Goal: Information Seeking & Learning: Compare options

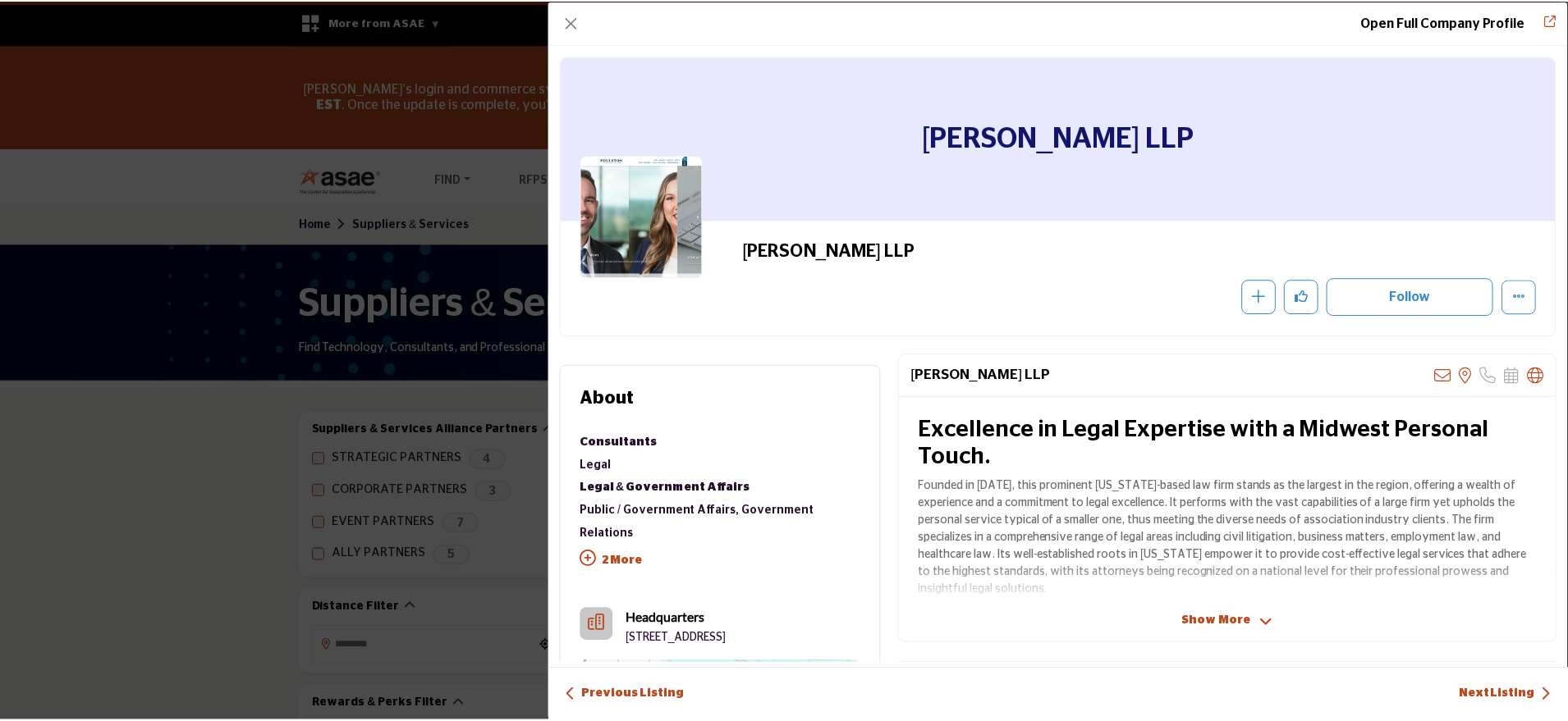
scroll to position [17351, 0]
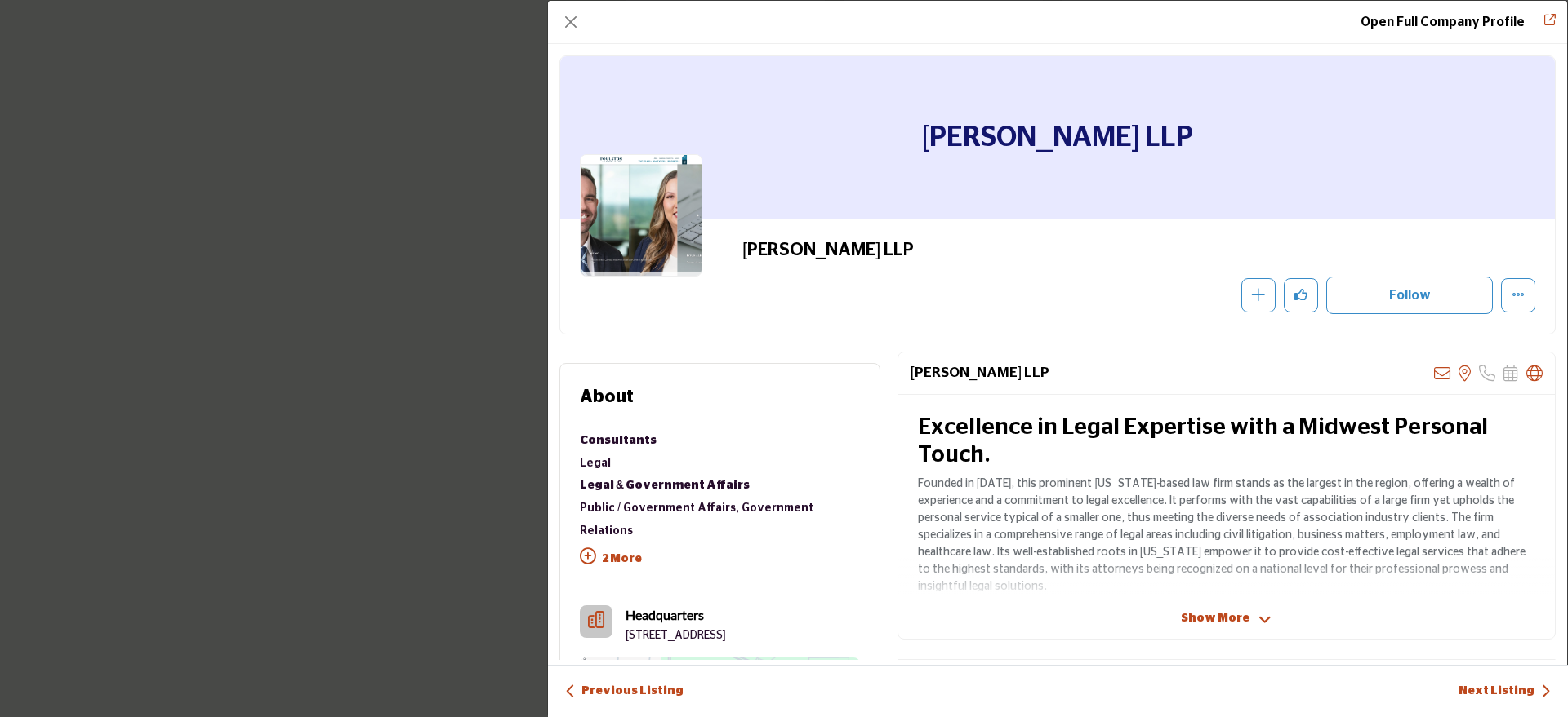
click at [911, 240] on h2 "[PERSON_NAME] LLP" at bounding box center [967, 249] width 449 height 21
drag, startPoint x: 911, startPoint y: 240, endPoint x: 743, endPoint y: 234, distance: 168.1
click at [743, 234] on div "[PERSON_NAME] LLP" at bounding box center [1057, 277] width 995 height 114
click at [573, 22] on button "Close" at bounding box center [571, 22] width 23 height 23
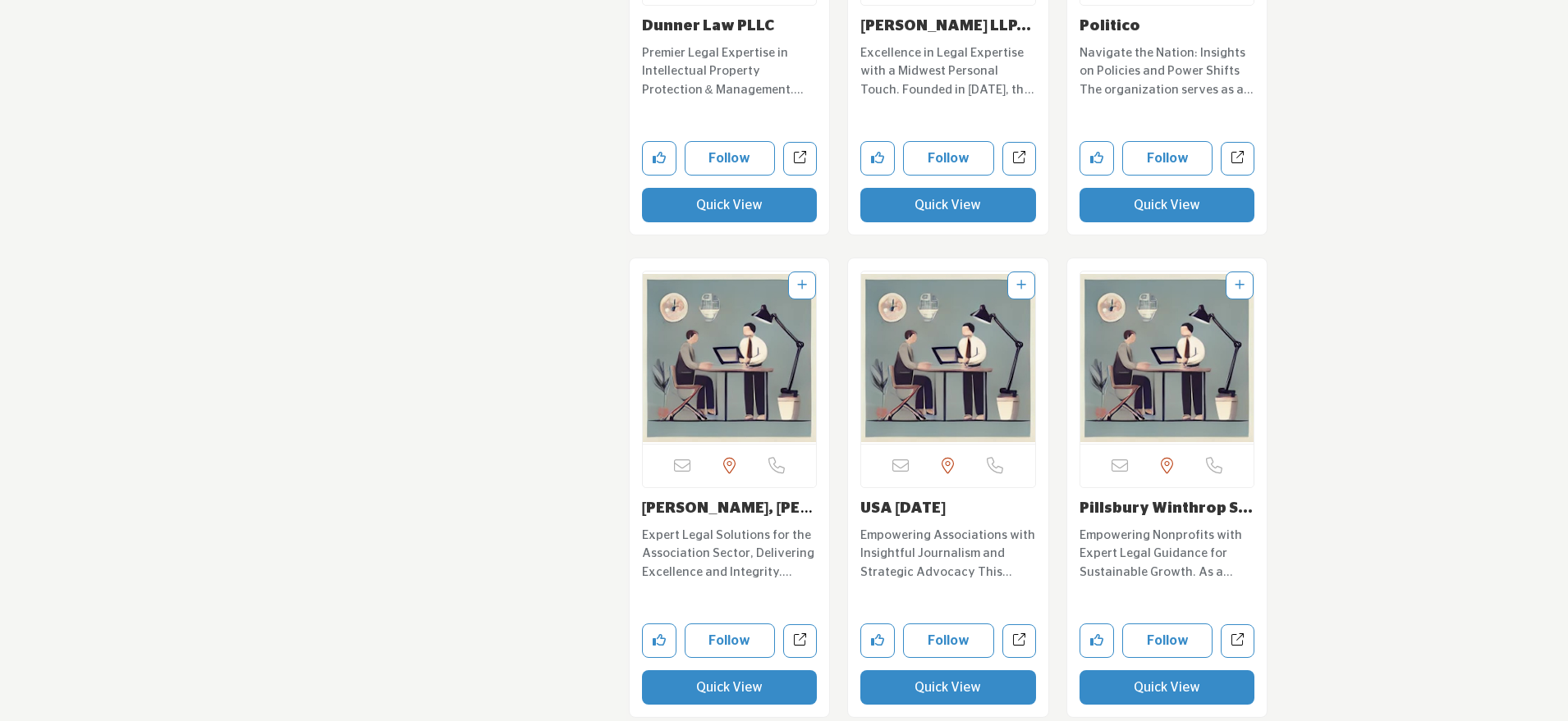
scroll to position [17818, 0]
click at [679, 670] on button "Quick View" at bounding box center [729, 687] width 175 height 34
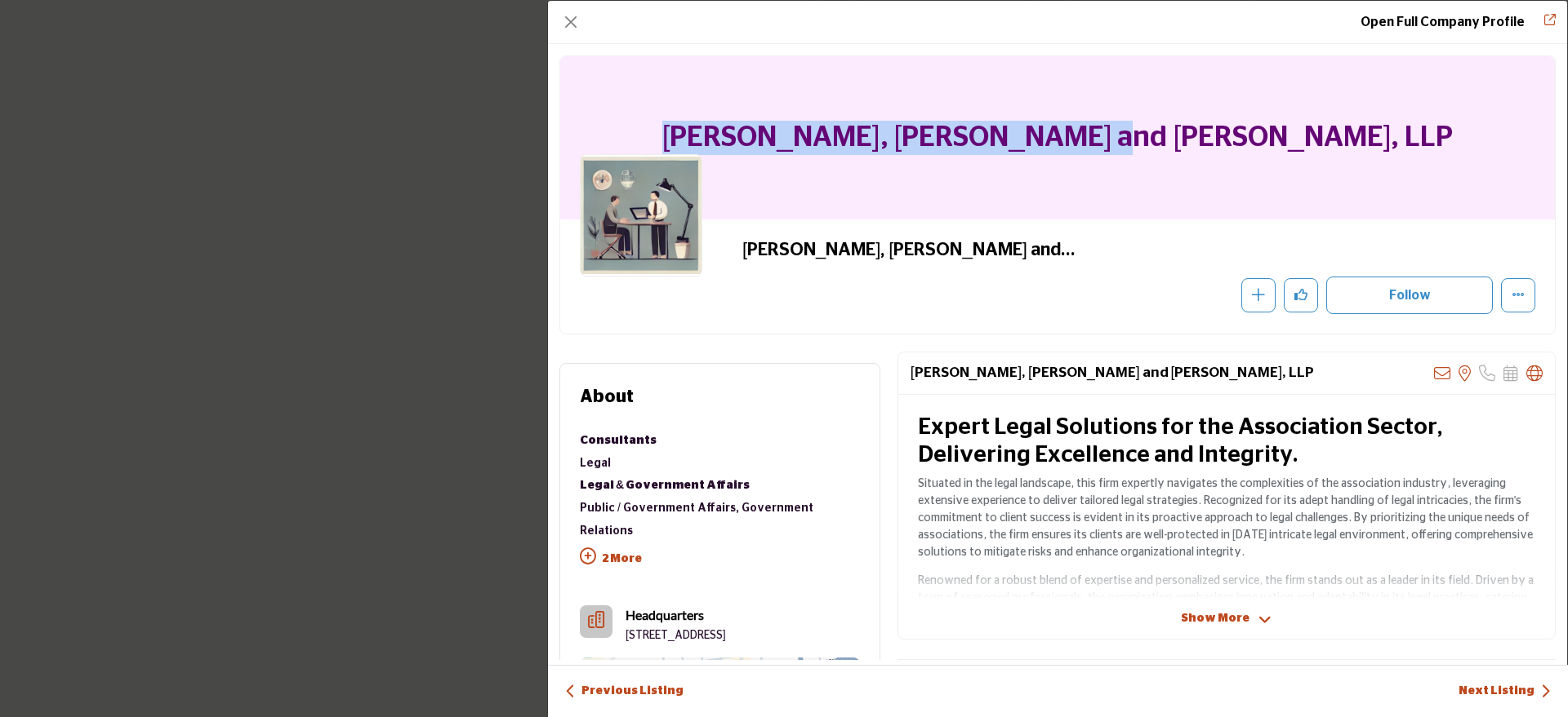
drag, startPoint x: 1280, startPoint y: 139, endPoint x: 889, endPoint y: 114, distance: 391.8
click at [889, 114] on div "[PERSON_NAME], [PERSON_NAME] and [PERSON_NAME], LLP" at bounding box center [1057, 138] width 995 height 164
copy h1 "[PERSON_NAME], [PERSON_NAME] and [PERSON_NAME], LLP"
click at [566, 21] on button "Close" at bounding box center [571, 22] width 23 height 23
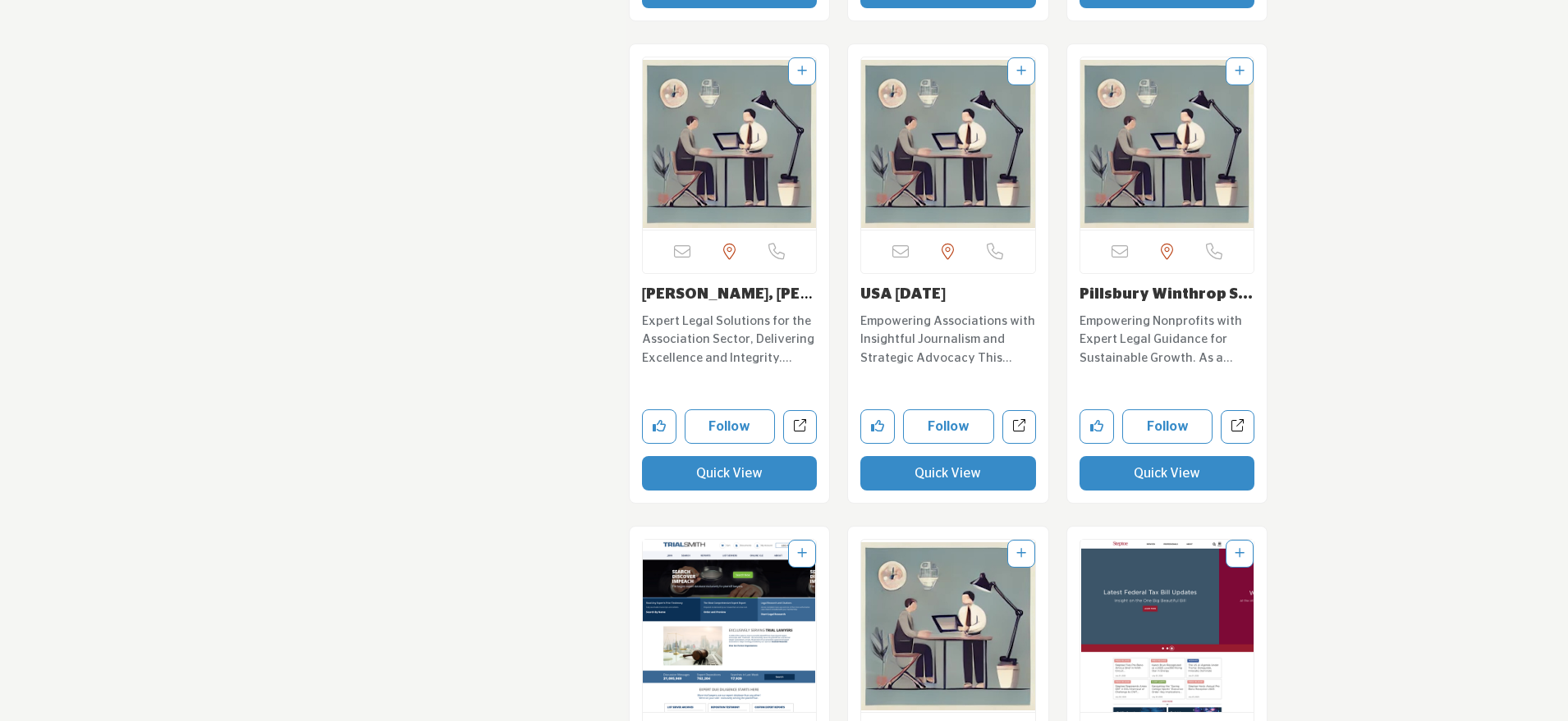
scroll to position [18035, 0]
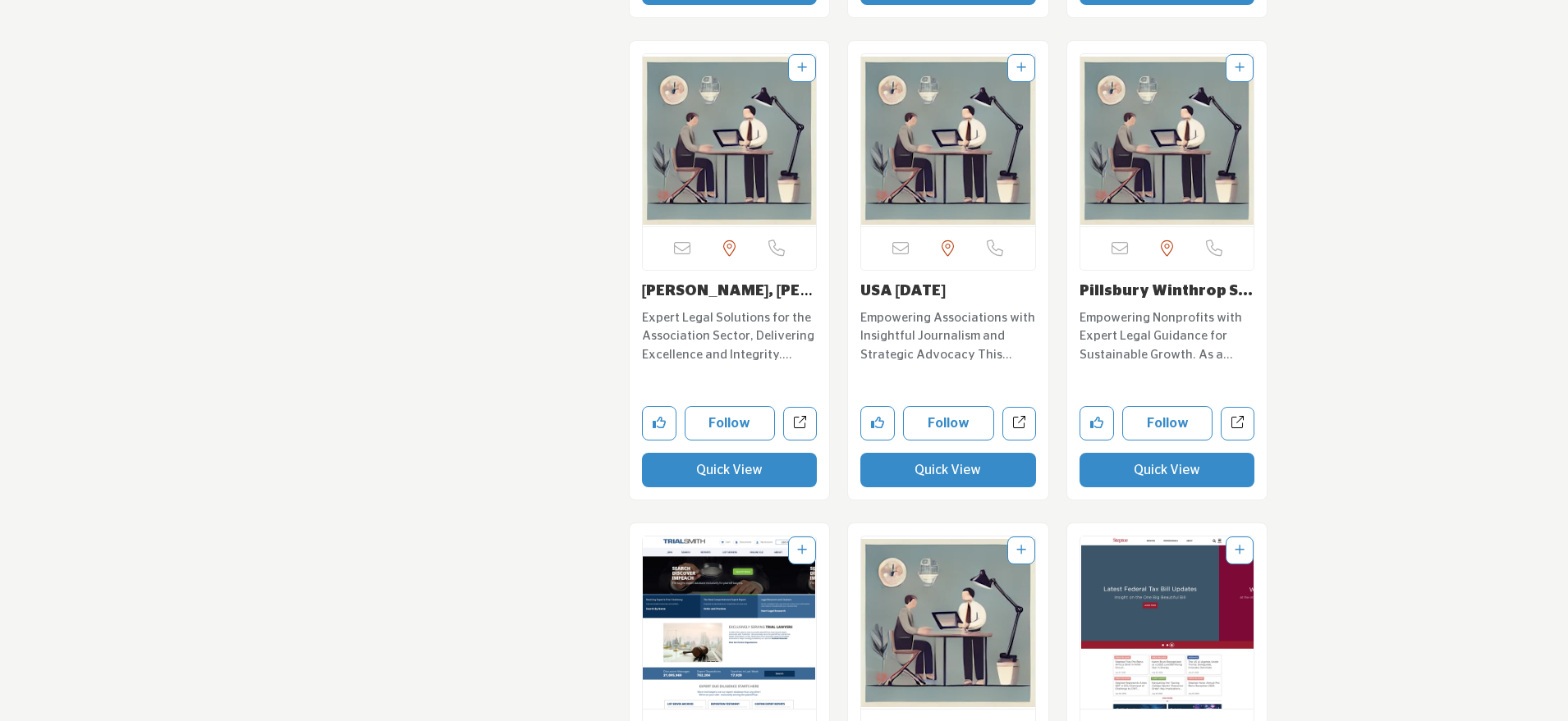
click at [1155, 453] on button "Quick View" at bounding box center [1166, 470] width 175 height 34
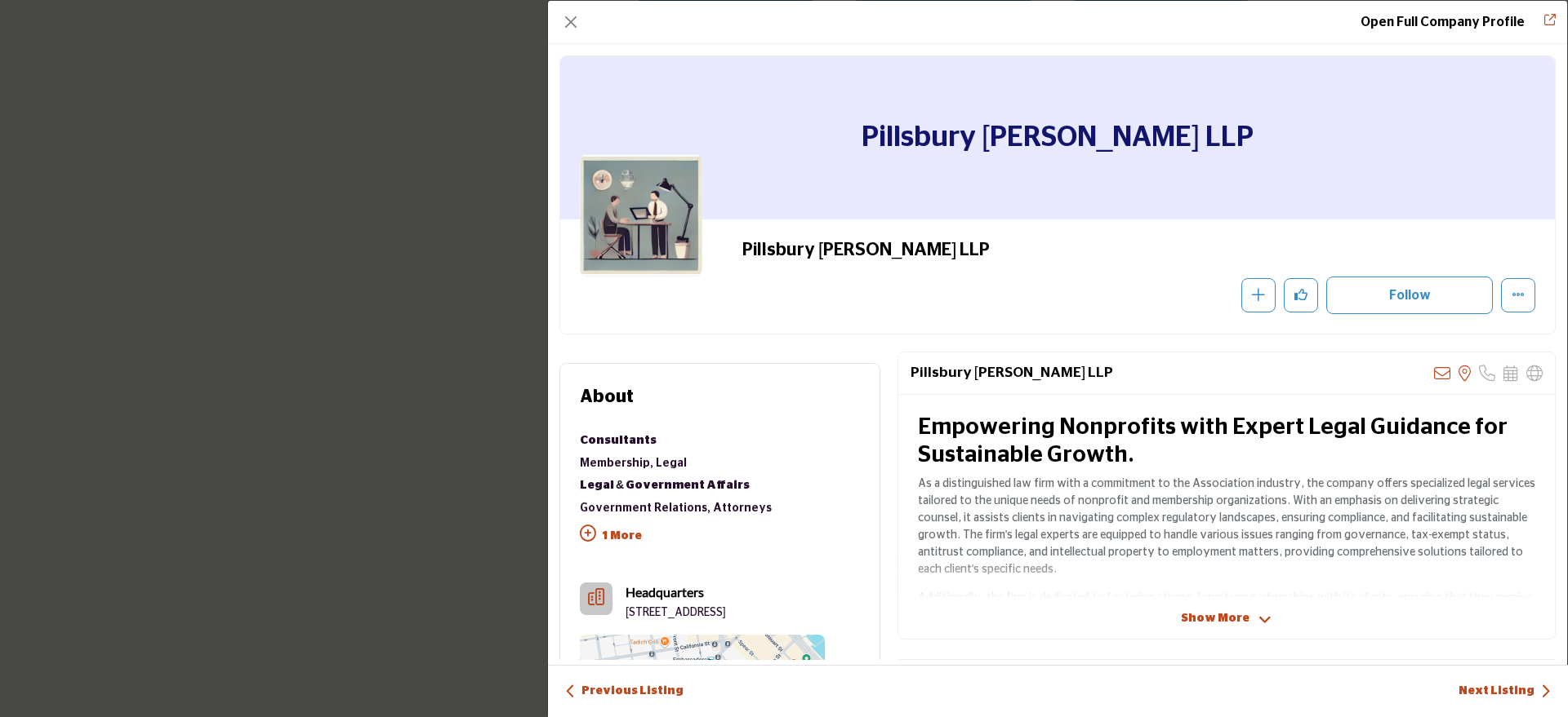
drag, startPoint x: 1054, startPoint y: 248, endPoint x: 748, endPoint y: 255, distance: 306.1
click at [748, 255] on h2 "Pillsbury [PERSON_NAME] LLP" at bounding box center [967, 249] width 449 height 21
click at [1070, 255] on h2 "Pillsbury [PERSON_NAME] LLP" at bounding box center [967, 249] width 449 height 21
drag, startPoint x: 1064, startPoint y: 245, endPoint x: 671, endPoint y: 251, distance: 393.0
click at [671, 251] on div "Pillsbury [PERSON_NAME] LLP" at bounding box center [1057, 276] width 955 height 75
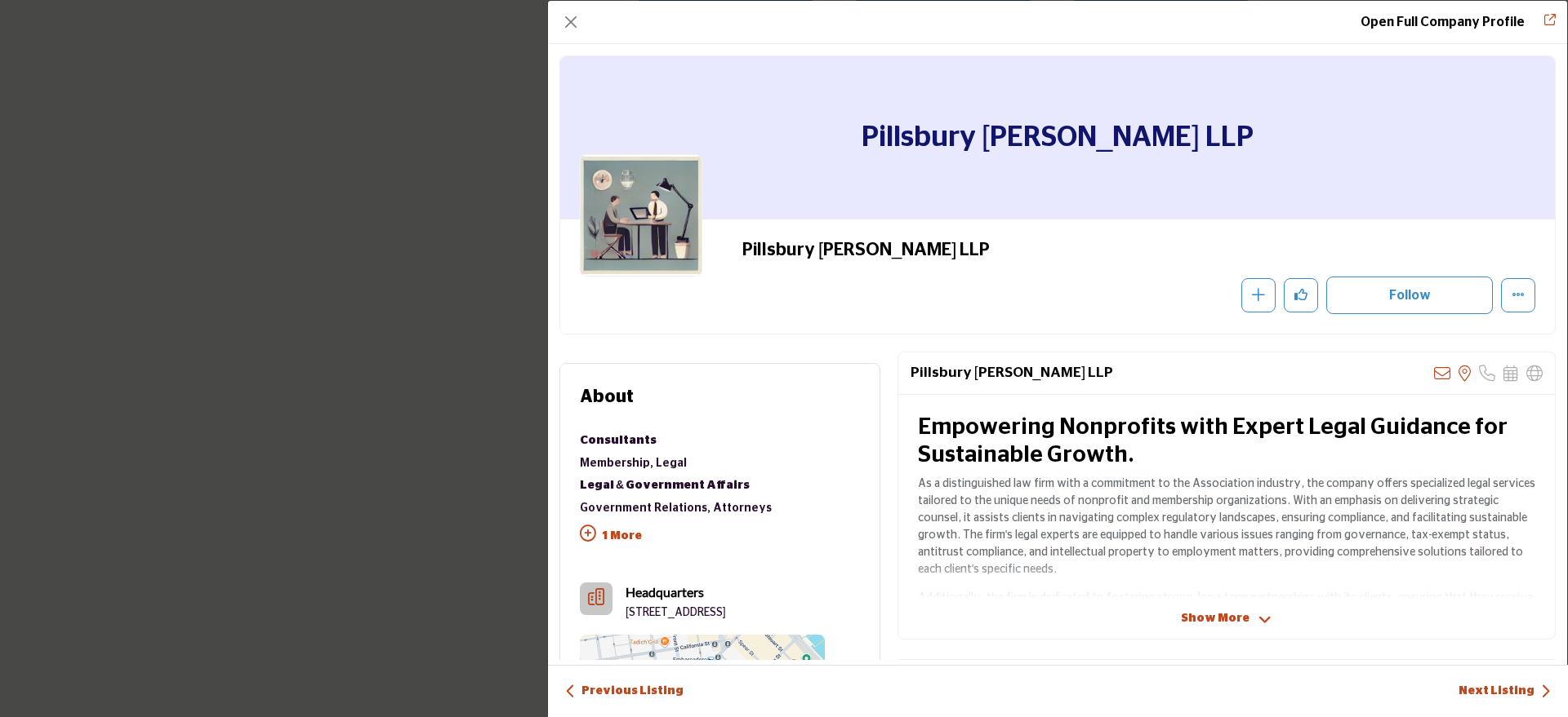
copy div "Pillsbury [PERSON_NAME] LLP"
click at [572, 16] on button "Close" at bounding box center [571, 22] width 23 height 23
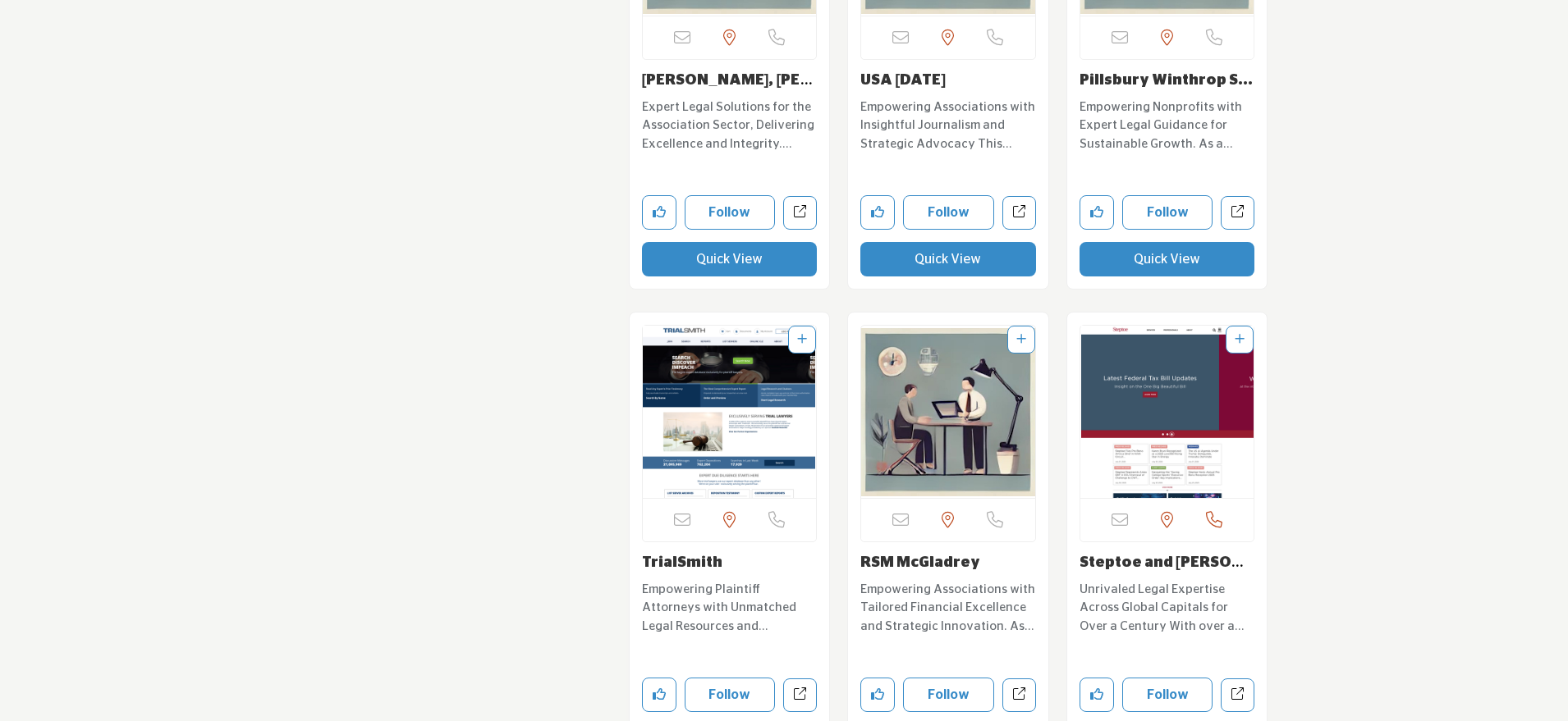
scroll to position [18249, 0]
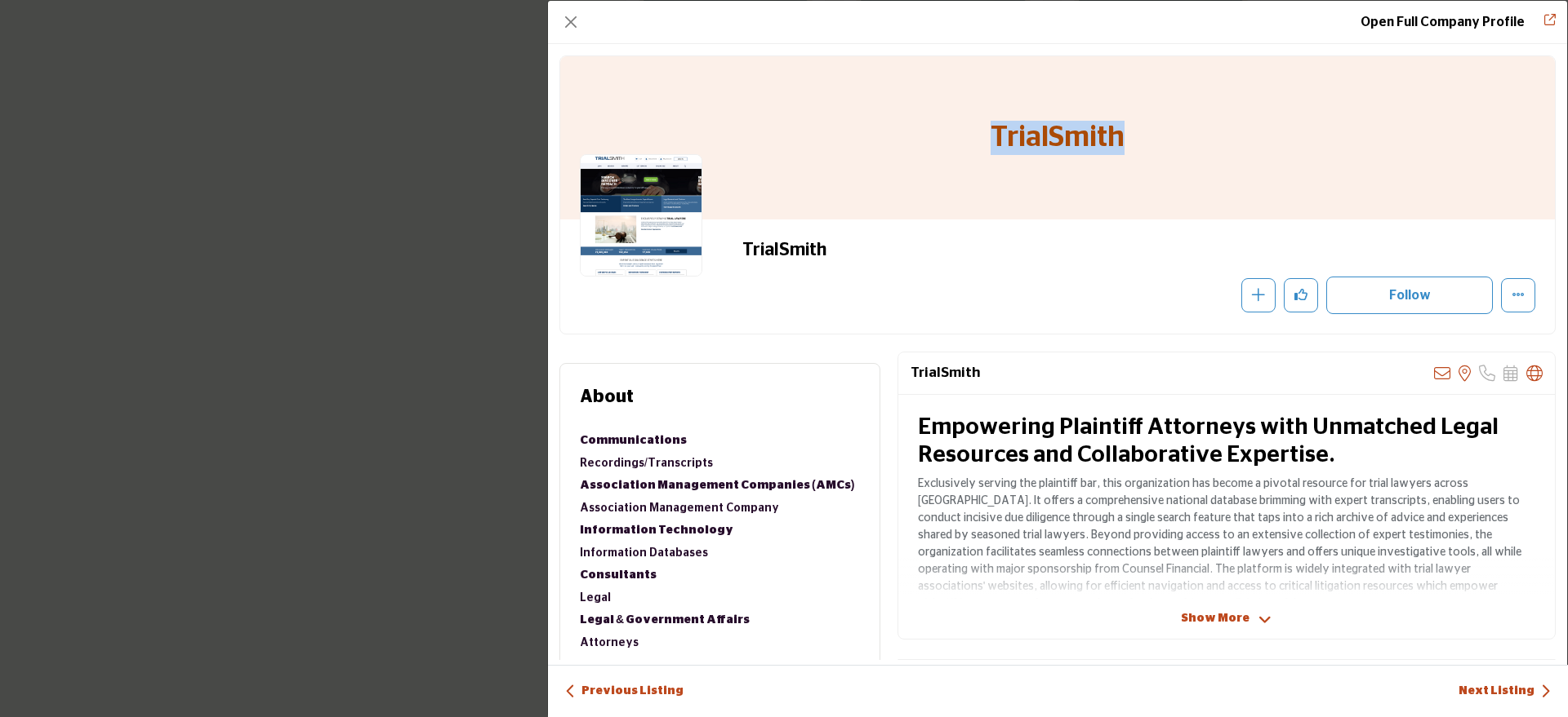
drag, startPoint x: 1143, startPoint y: 136, endPoint x: 942, endPoint y: 143, distance: 201.1
click at [942, 143] on div "TrialSmith" at bounding box center [1057, 138] width 995 height 164
copy h1 "TrialSmith"
click at [564, 28] on button "Close" at bounding box center [571, 22] width 23 height 23
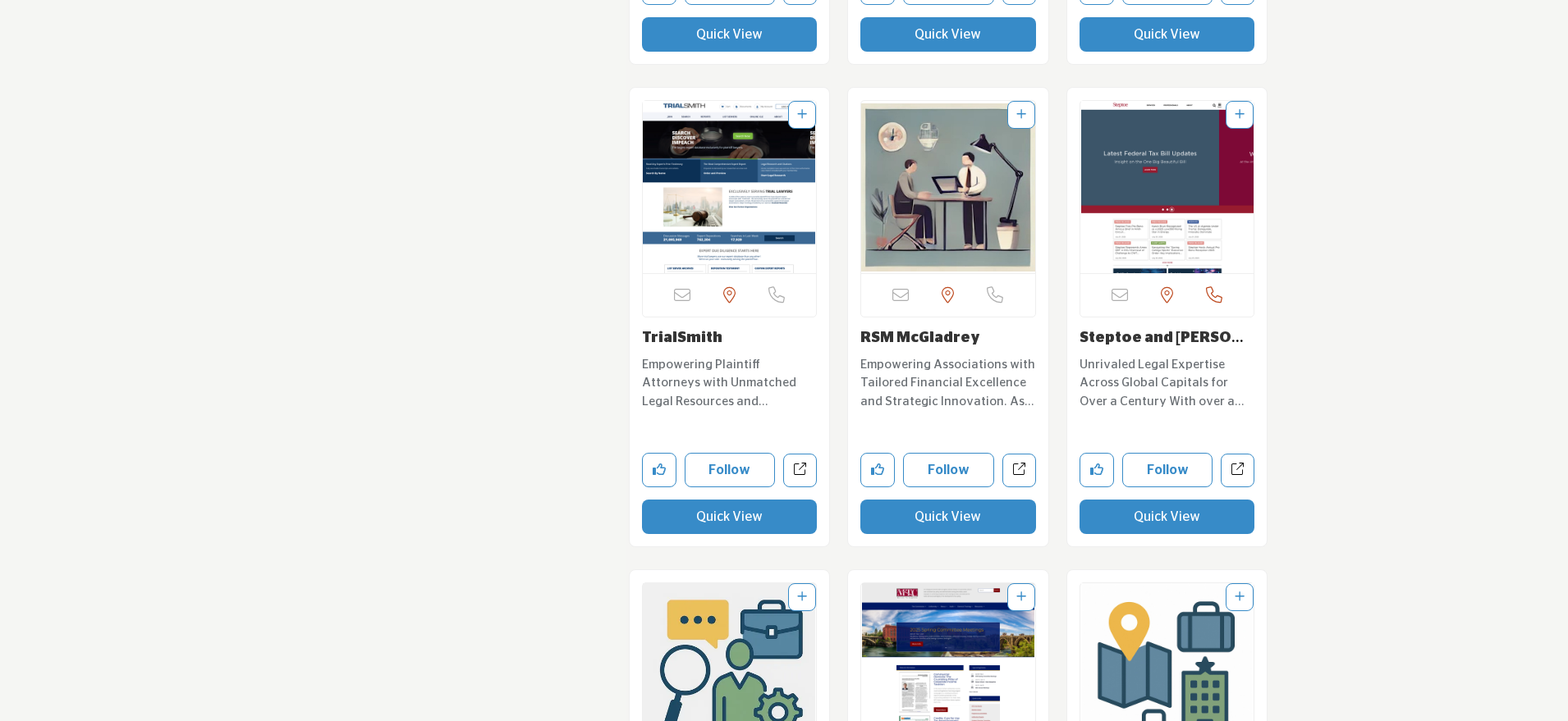
scroll to position [18472, 0]
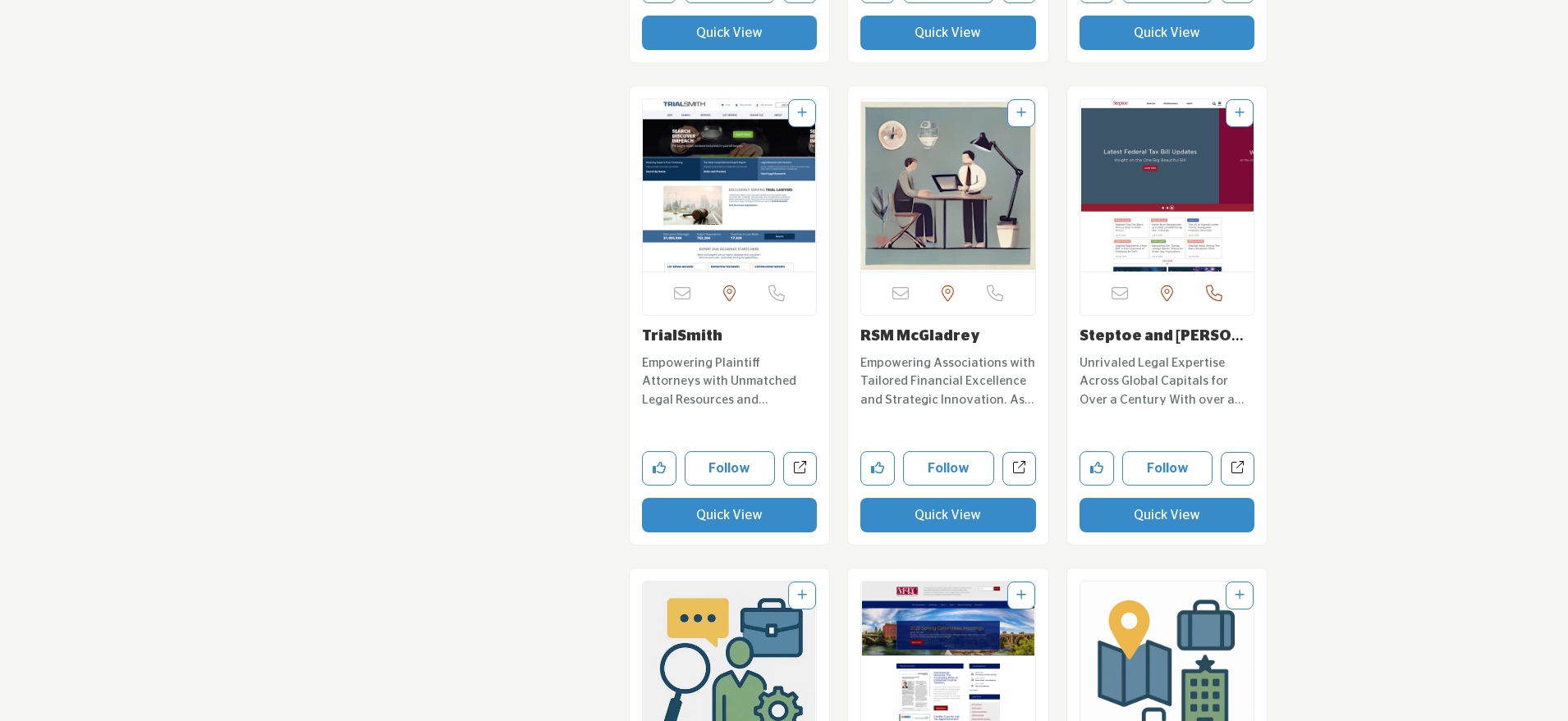
click at [906, 498] on button "Quick View" at bounding box center [948, 515] width 175 height 34
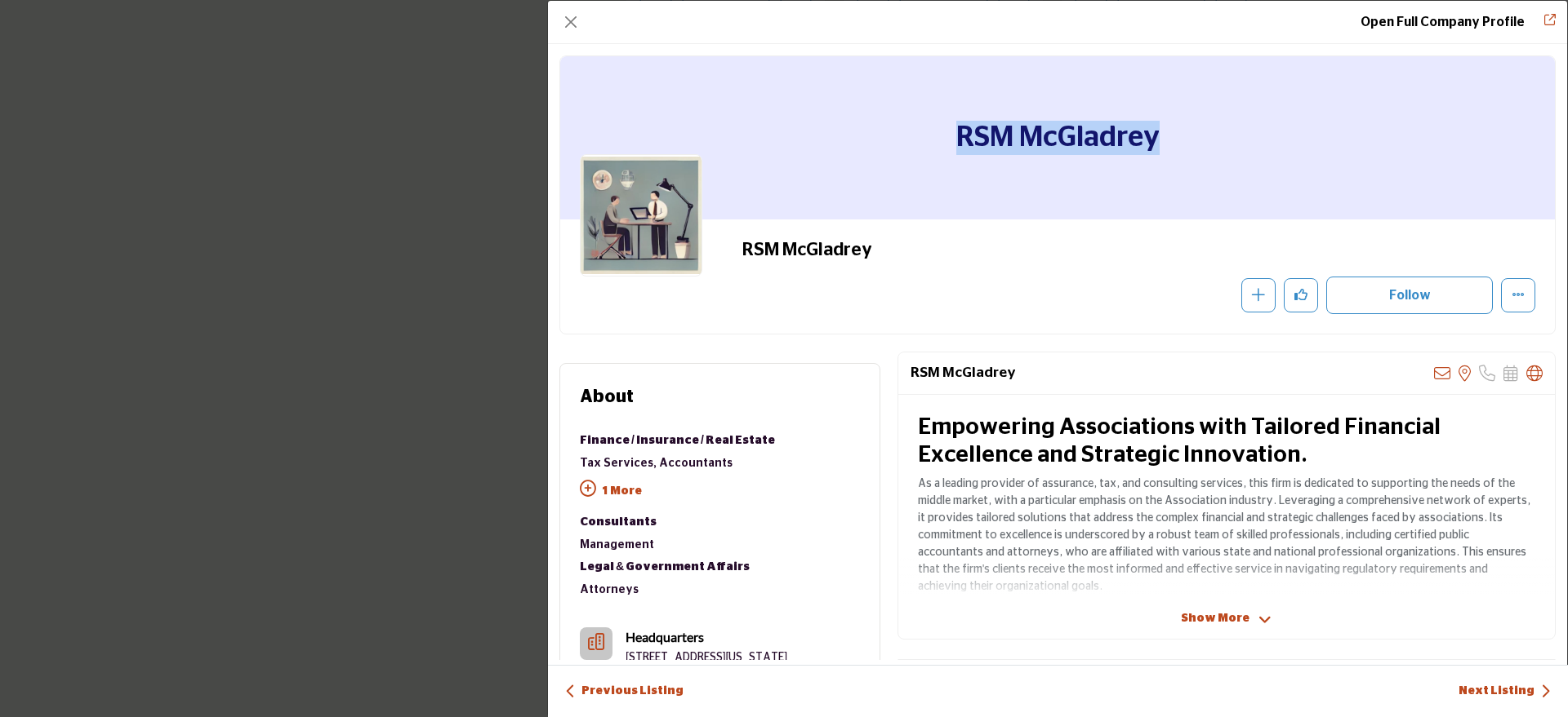
drag, startPoint x: 1163, startPoint y: 144, endPoint x: 934, endPoint y: 124, distance: 229.9
click at [934, 124] on div "RSM McGladrey" at bounding box center [1057, 138] width 995 height 164
copy h1 "RSM McGladrey"
click at [573, 30] on button "Close" at bounding box center [571, 22] width 23 height 23
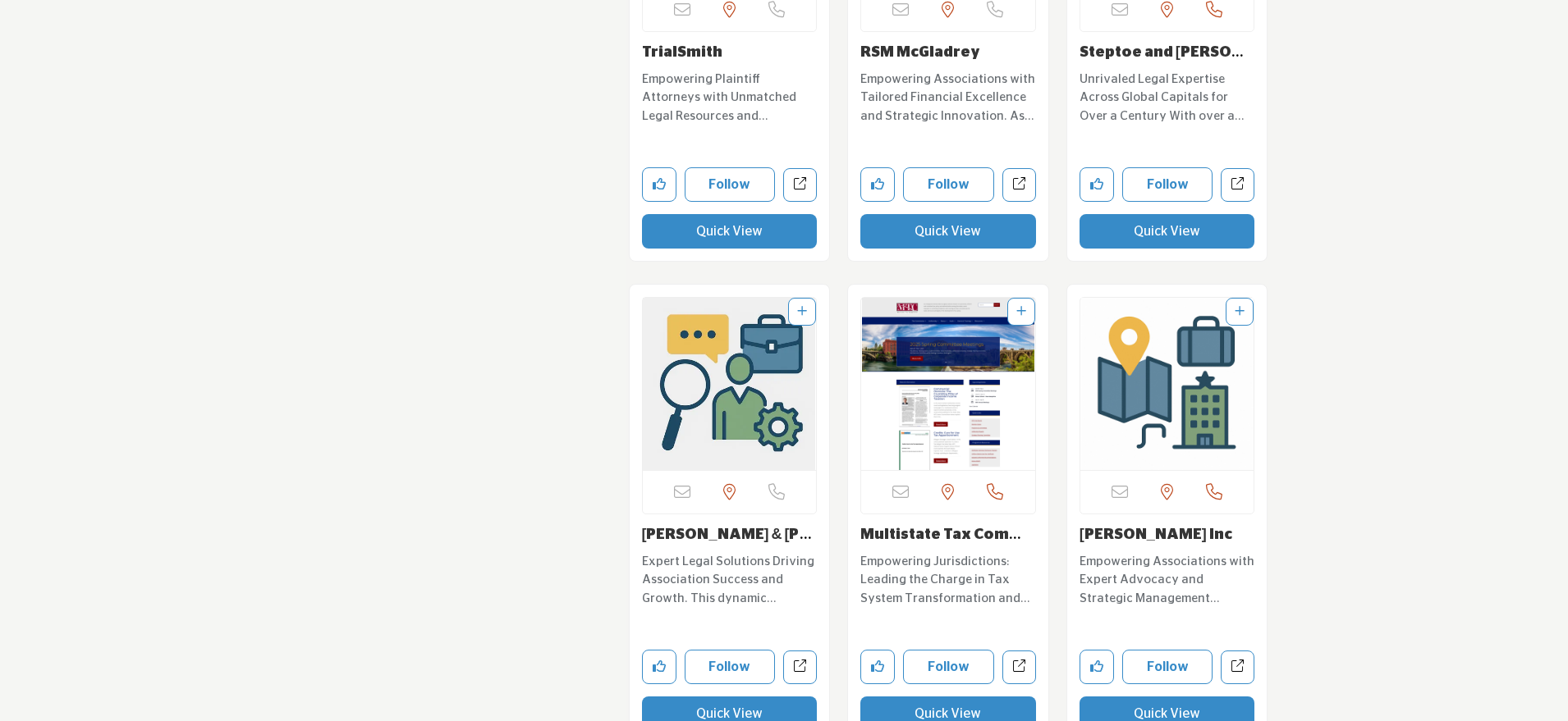
scroll to position [18999, 0]
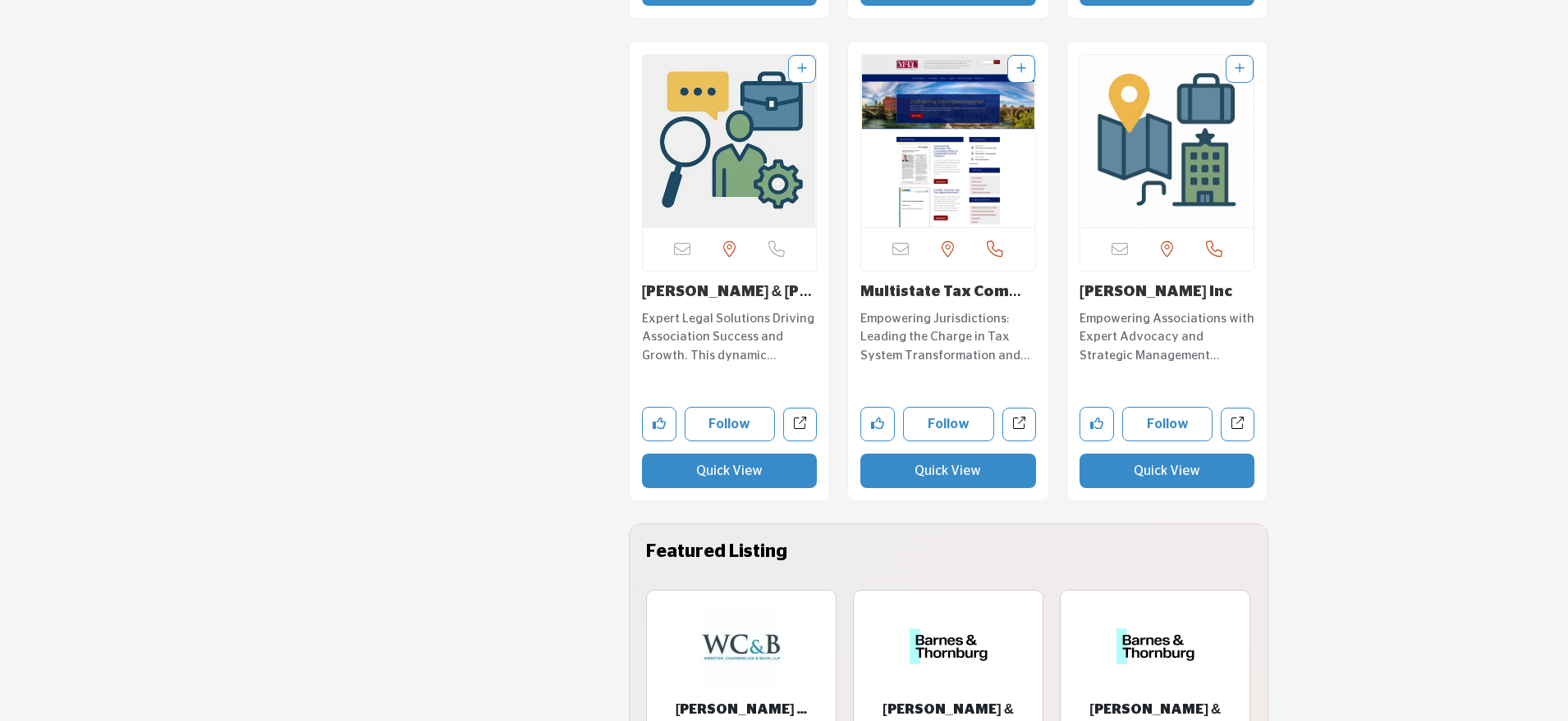
click at [1128, 454] on button "Quick View" at bounding box center [1166, 471] width 175 height 34
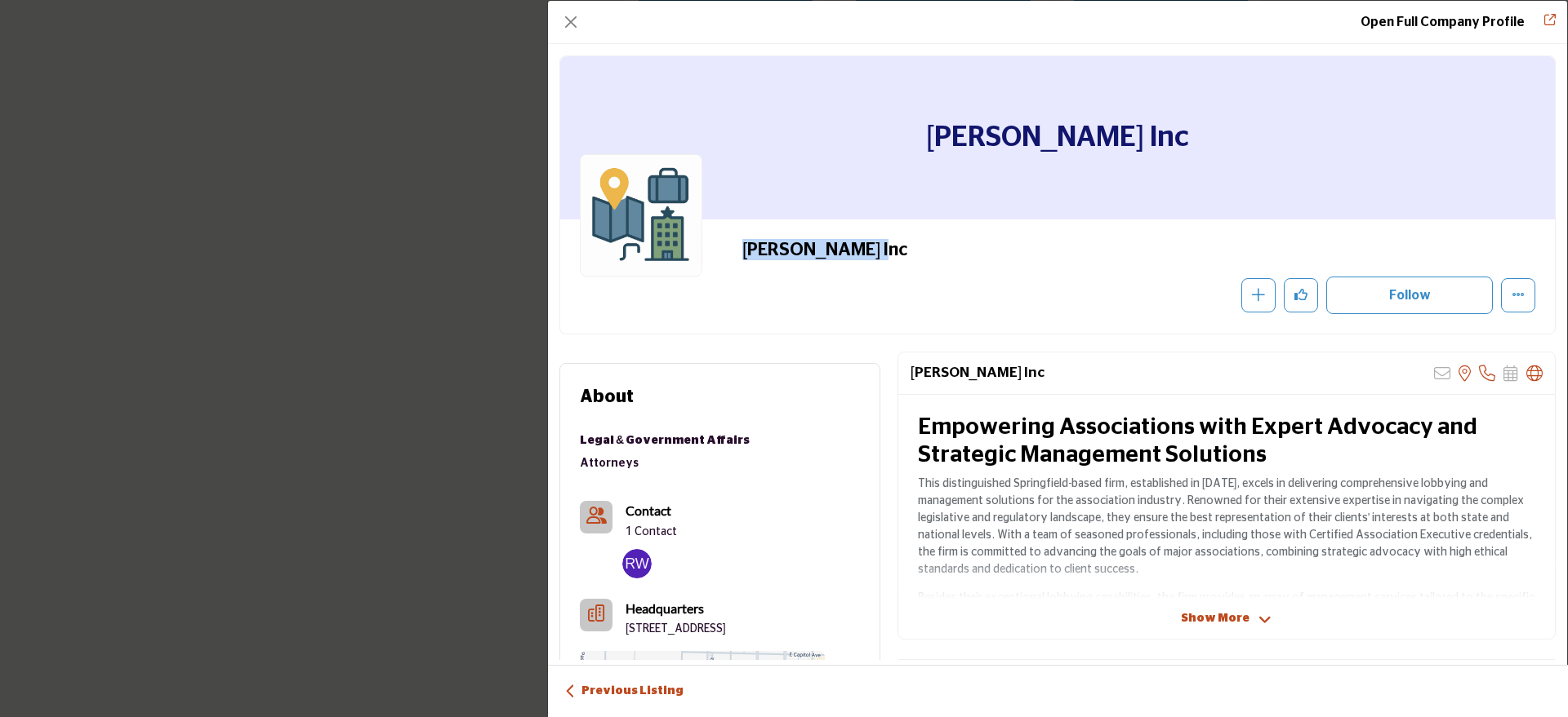
drag, startPoint x: 887, startPoint y: 250, endPoint x: 728, endPoint y: 251, distance: 159.0
click at [728, 251] on div "[PERSON_NAME] Inc Recommend" at bounding box center [1057, 276] width 955 height 75
copy h2 "[PERSON_NAME] Inc"
click at [575, 18] on button "Close" at bounding box center [571, 22] width 23 height 23
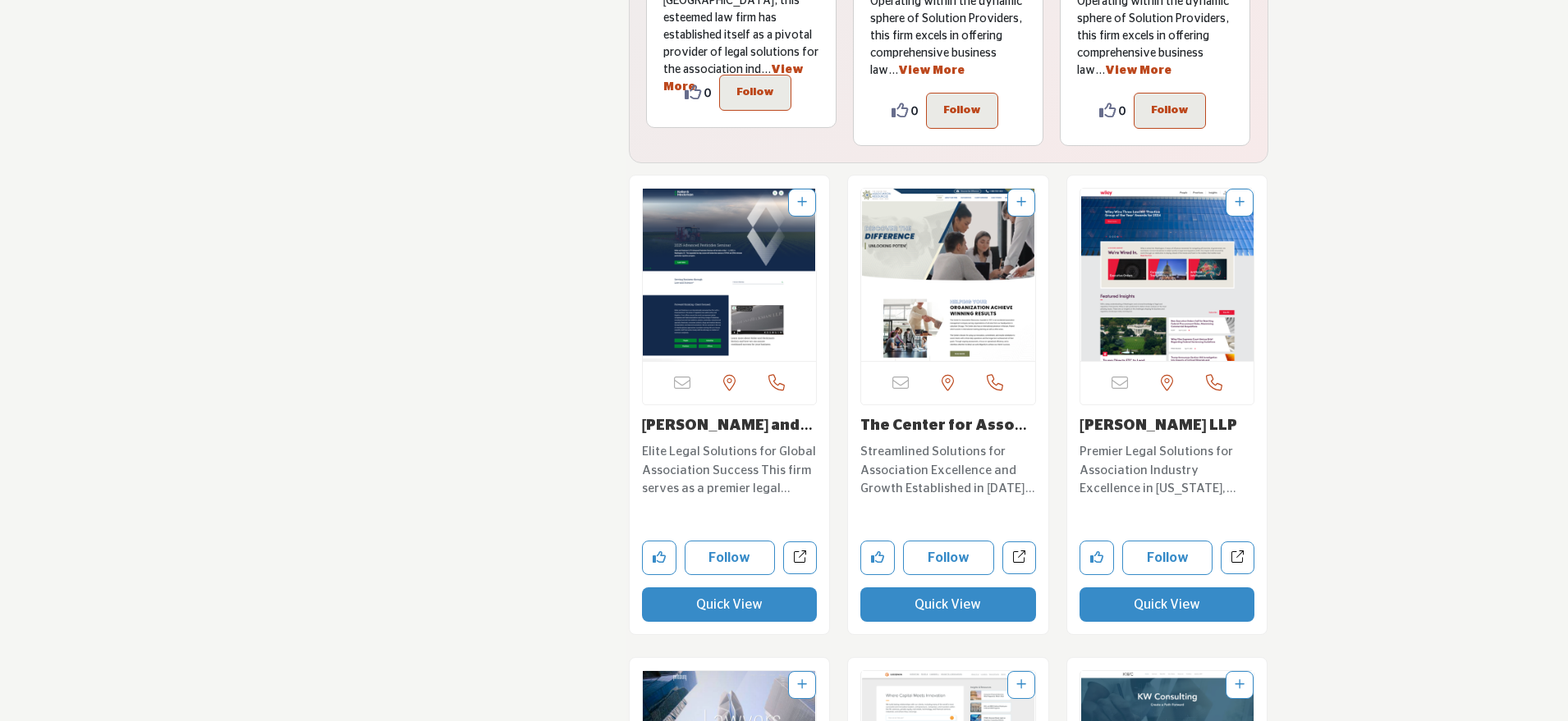
scroll to position [19827, 0]
click at [699, 587] on button "Quick View" at bounding box center [729, 604] width 175 height 34
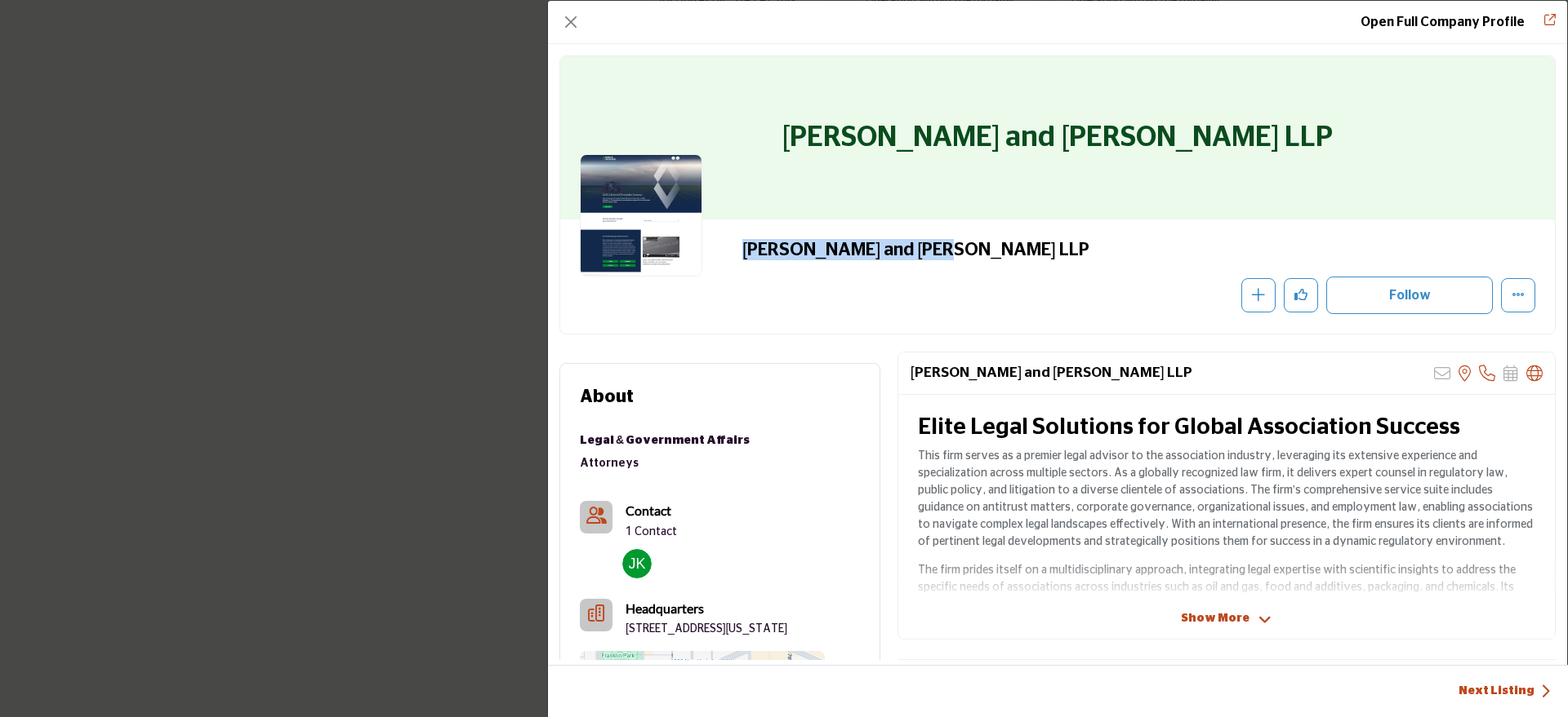
drag, startPoint x: 946, startPoint y: 251, endPoint x: 730, endPoint y: 251, distance: 216.0
click at [730, 251] on div "[PERSON_NAME] and [PERSON_NAME] LLP Recommend" at bounding box center [1057, 276] width 955 height 75
copy h2 "[PERSON_NAME] and [PERSON_NAME] LLP"
click at [568, 28] on button "Close" at bounding box center [571, 22] width 23 height 23
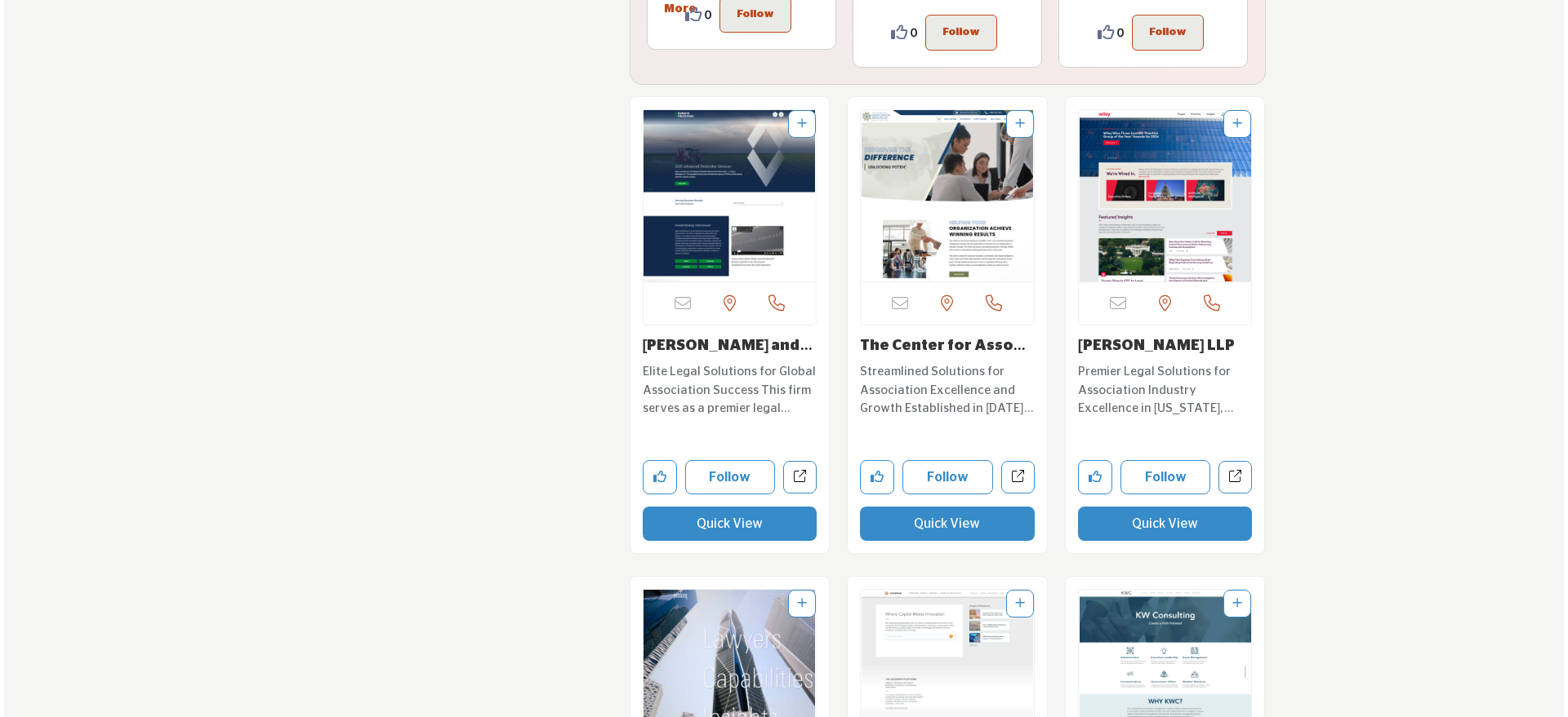
scroll to position [19799, 0]
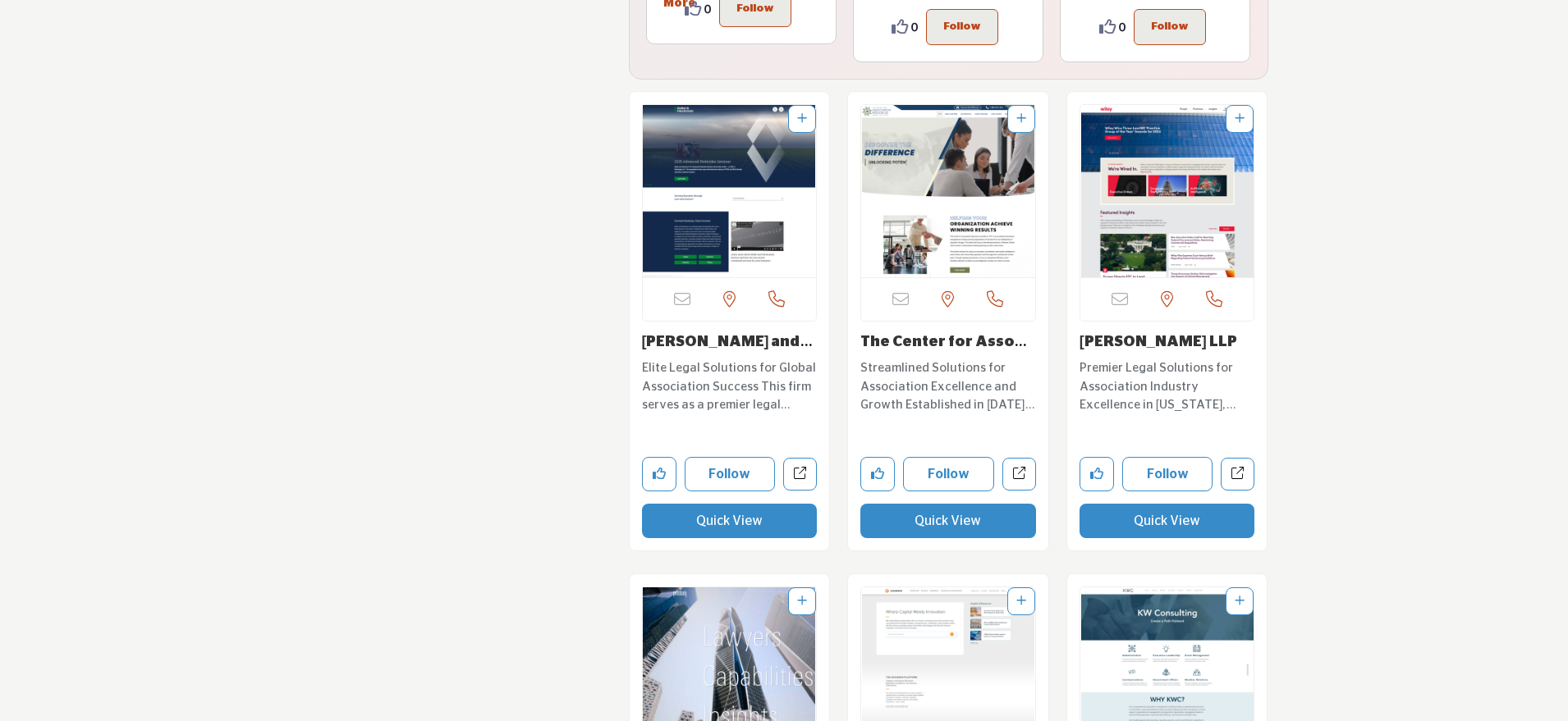
click at [966, 503] on button "Quick View" at bounding box center [948, 521] width 175 height 34
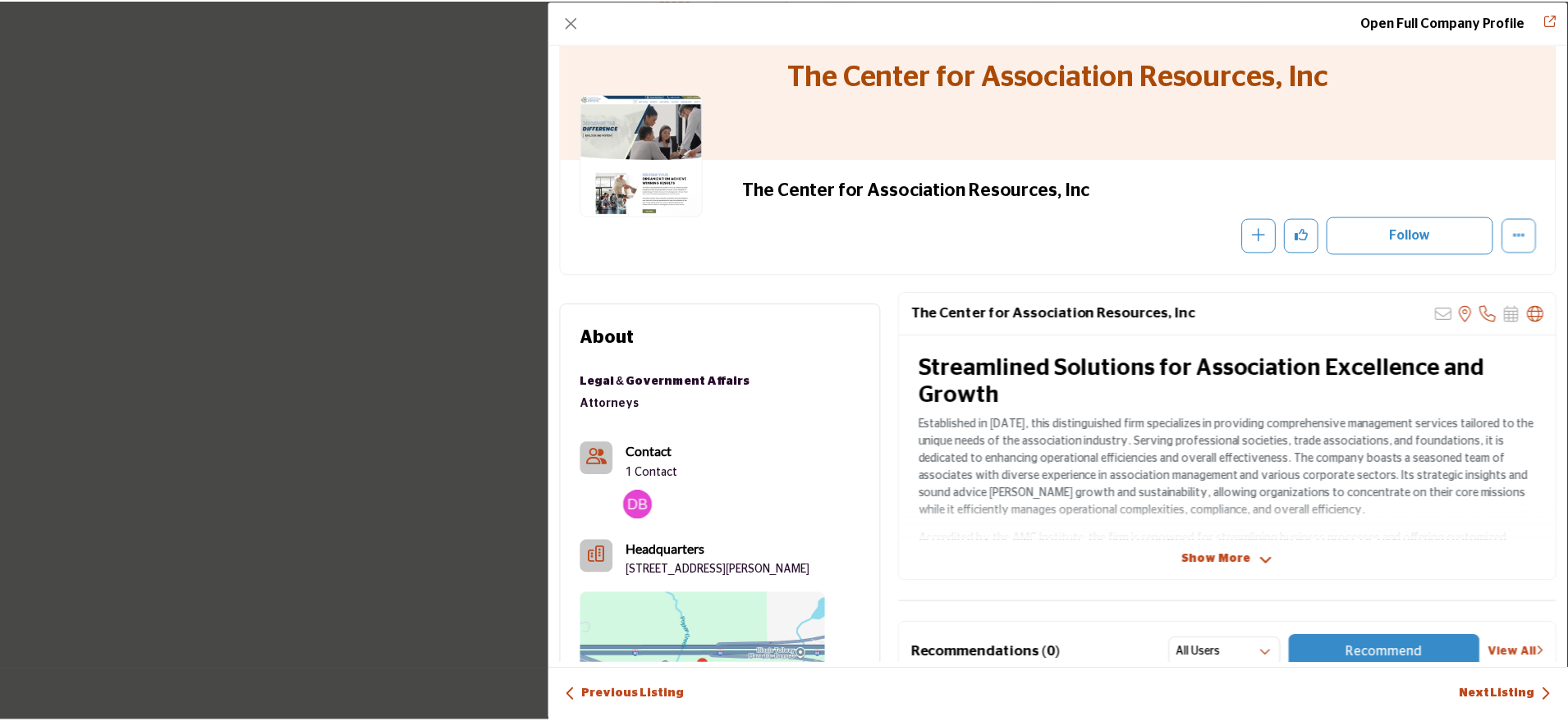
scroll to position [94, 0]
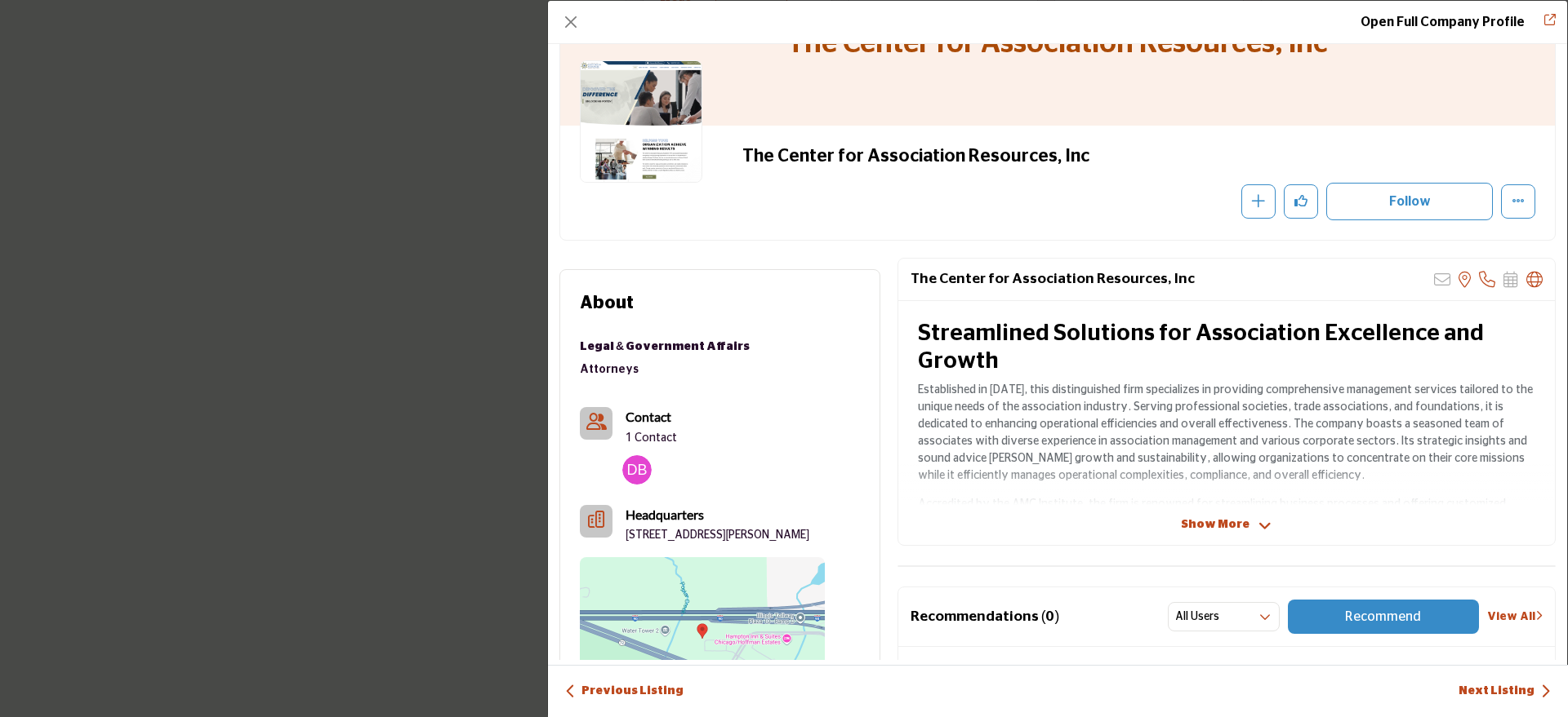
click at [633, 471] on img "Company Data Modal" at bounding box center [637, 469] width 30 height 30
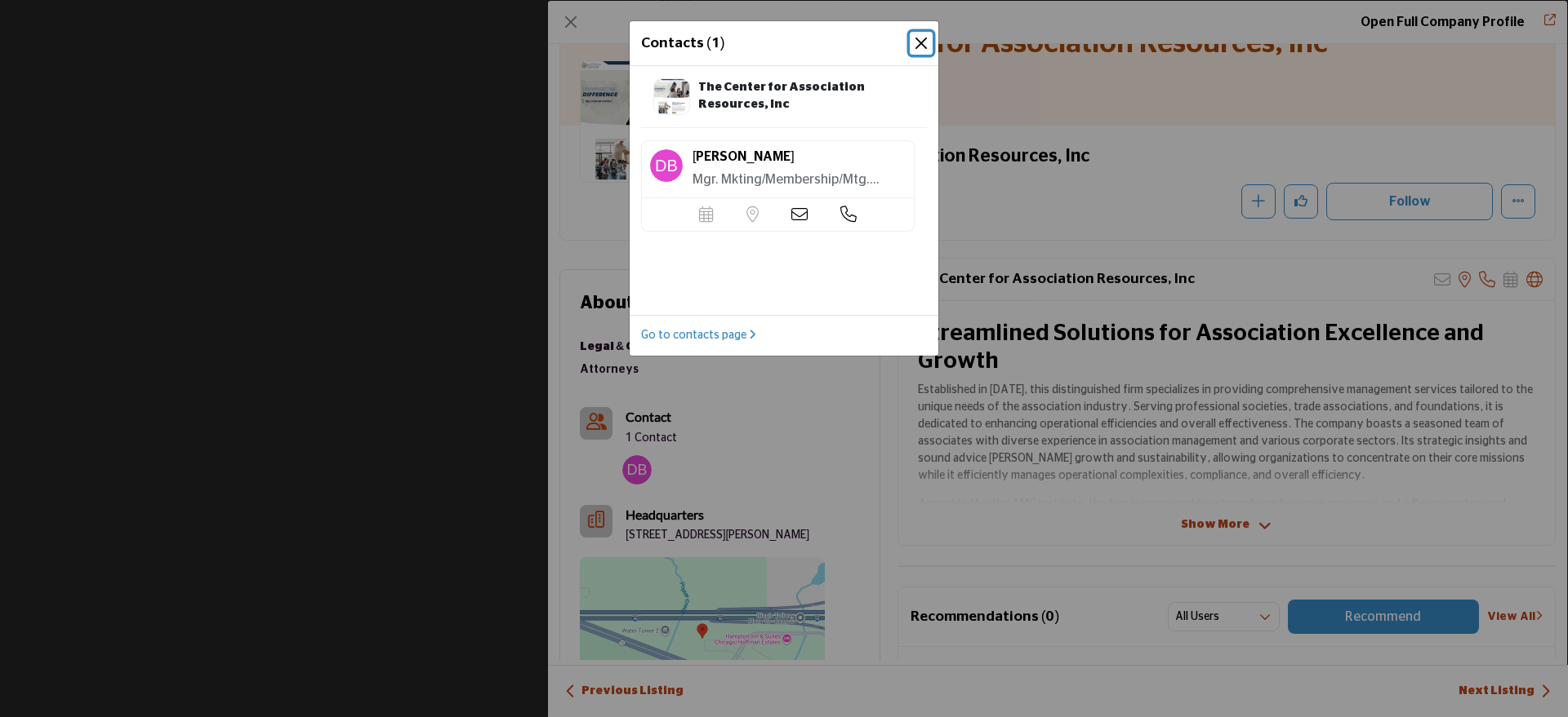
click at [927, 43] on button "Close" at bounding box center [921, 44] width 23 height 23
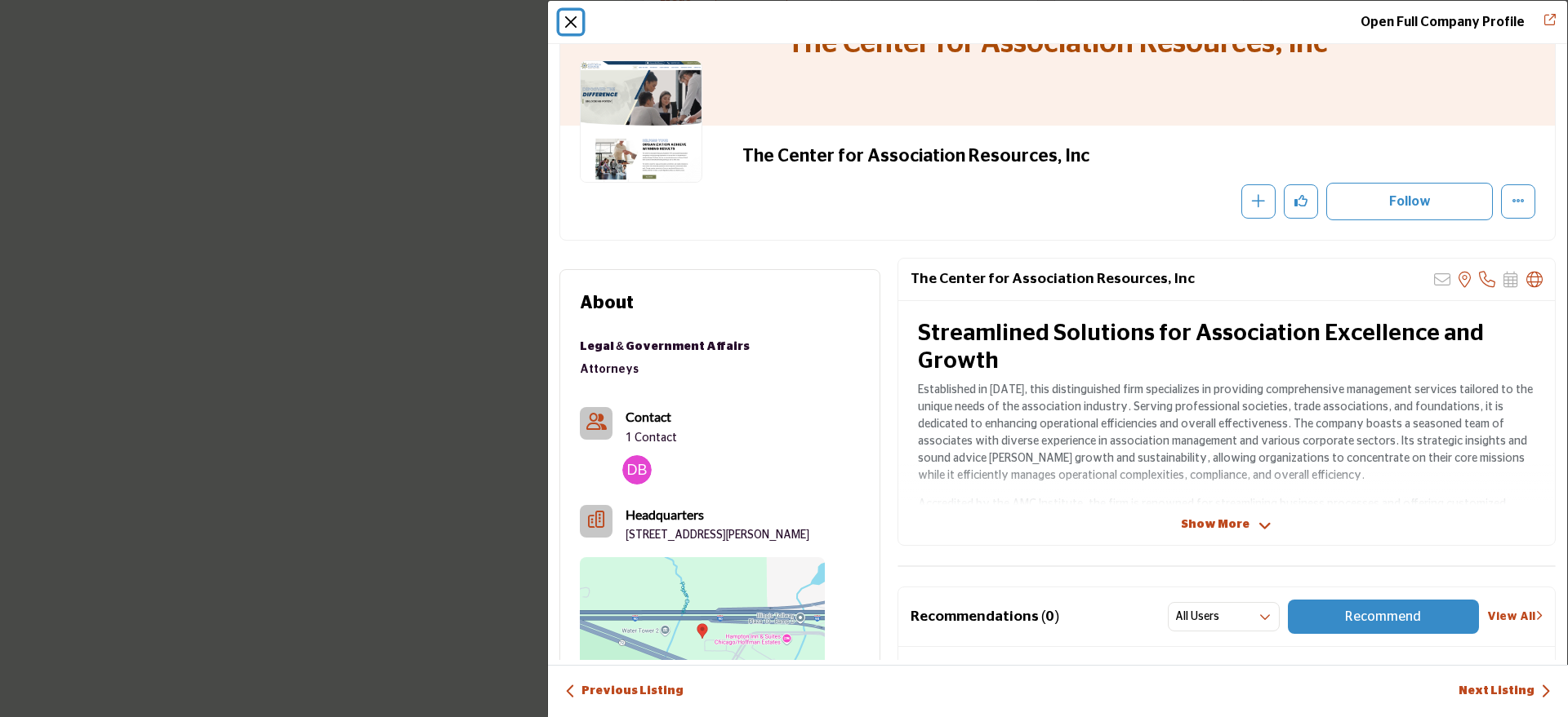
click at [572, 23] on button "Close" at bounding box center [571, 22] width 23 height 23
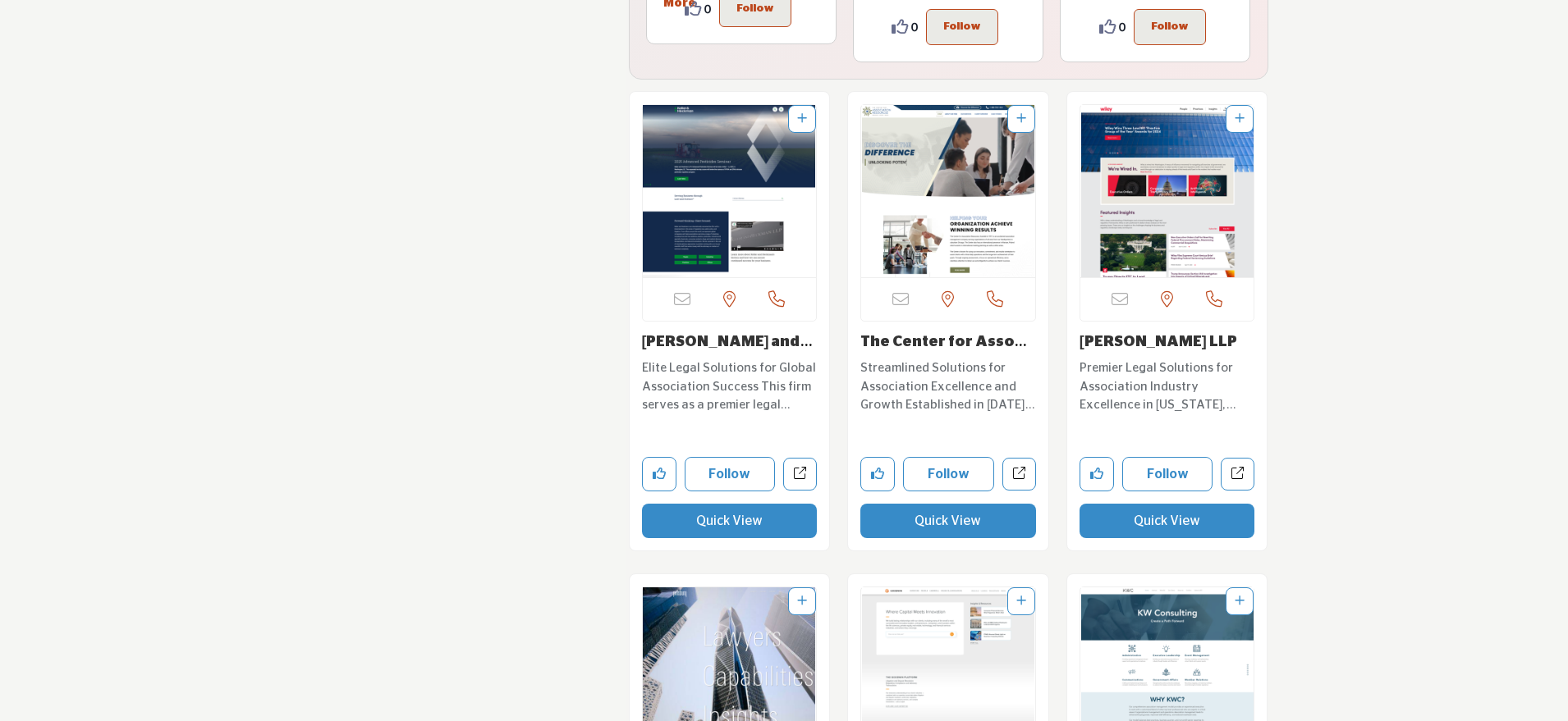
scroll to position [19943, 0]
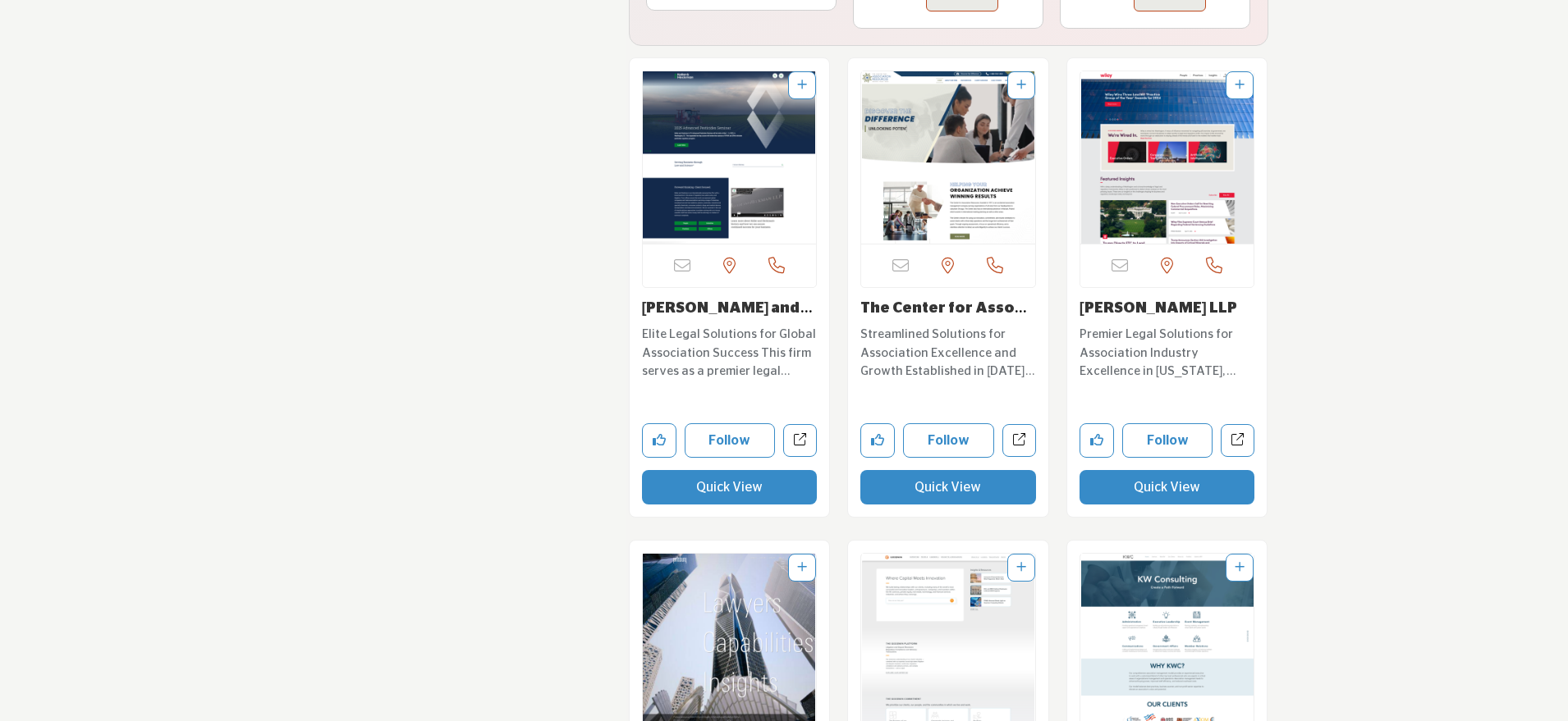
click at [1127, 470] on button "Quick View" at bounding box center [1166, 487] width 175 height 34
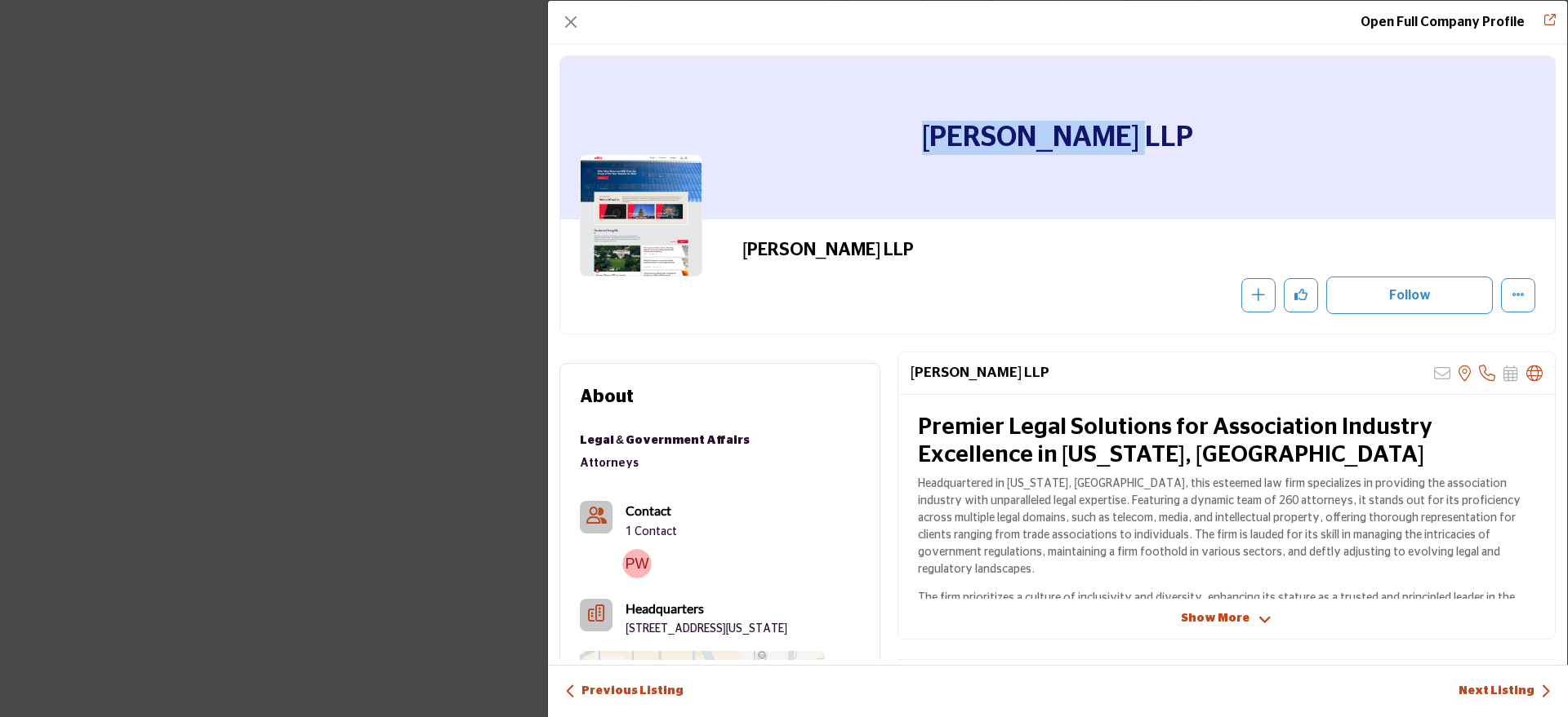
drag, startPoint x: 1169, startPoint y: 128, endPoint x: 851, endPoint y: 122, distance: 318.1
click at [851, 122] on div "[PERSON_NAME] LLP" at bounding box center [1057, 138] width 995 height 164
copy h1 "[PERSON_NAME] LLP"
click at [640, 566] on img "Company Data Modal" at bounding box center [637, 563] width 30 height 30
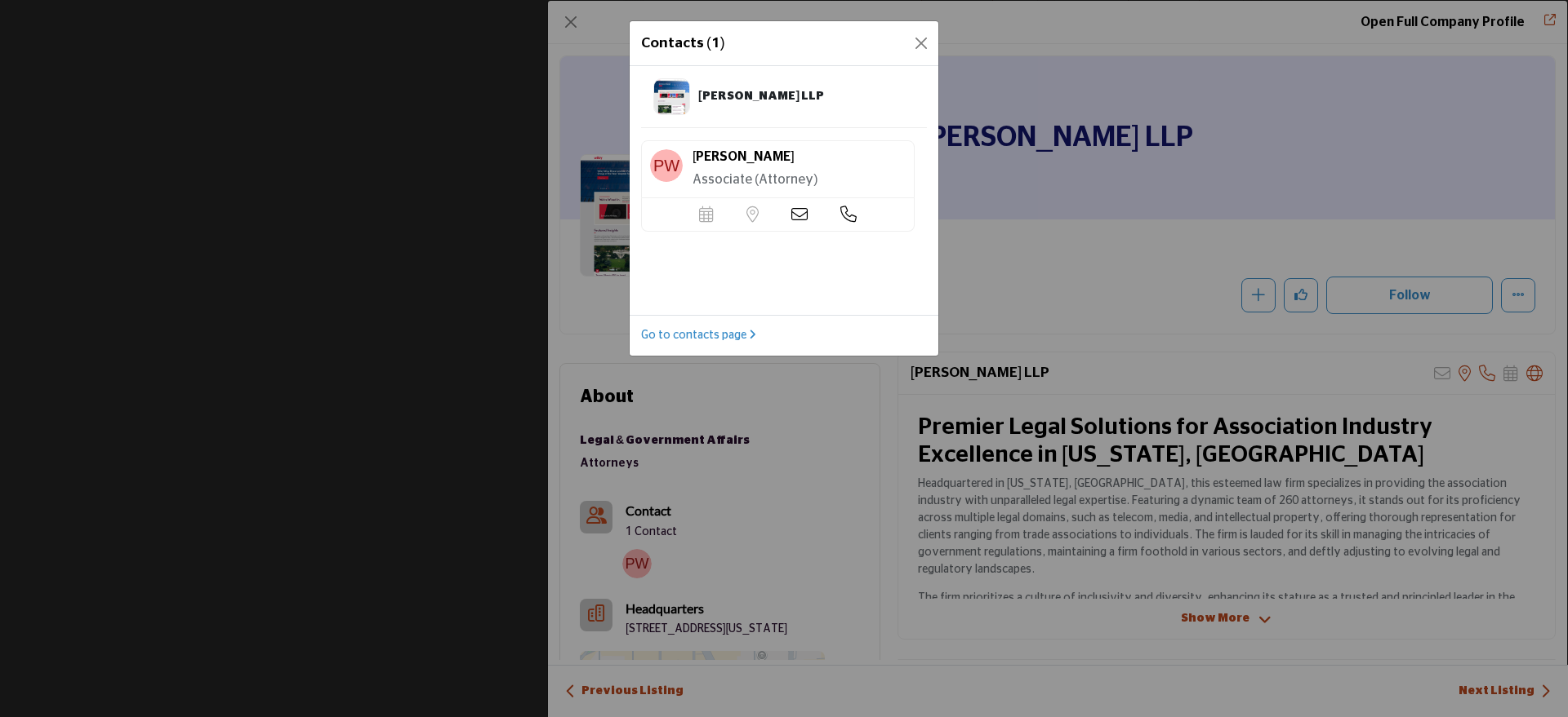
click at [802, 215] on icon at bounding box center [800, 215] width 16 height 16
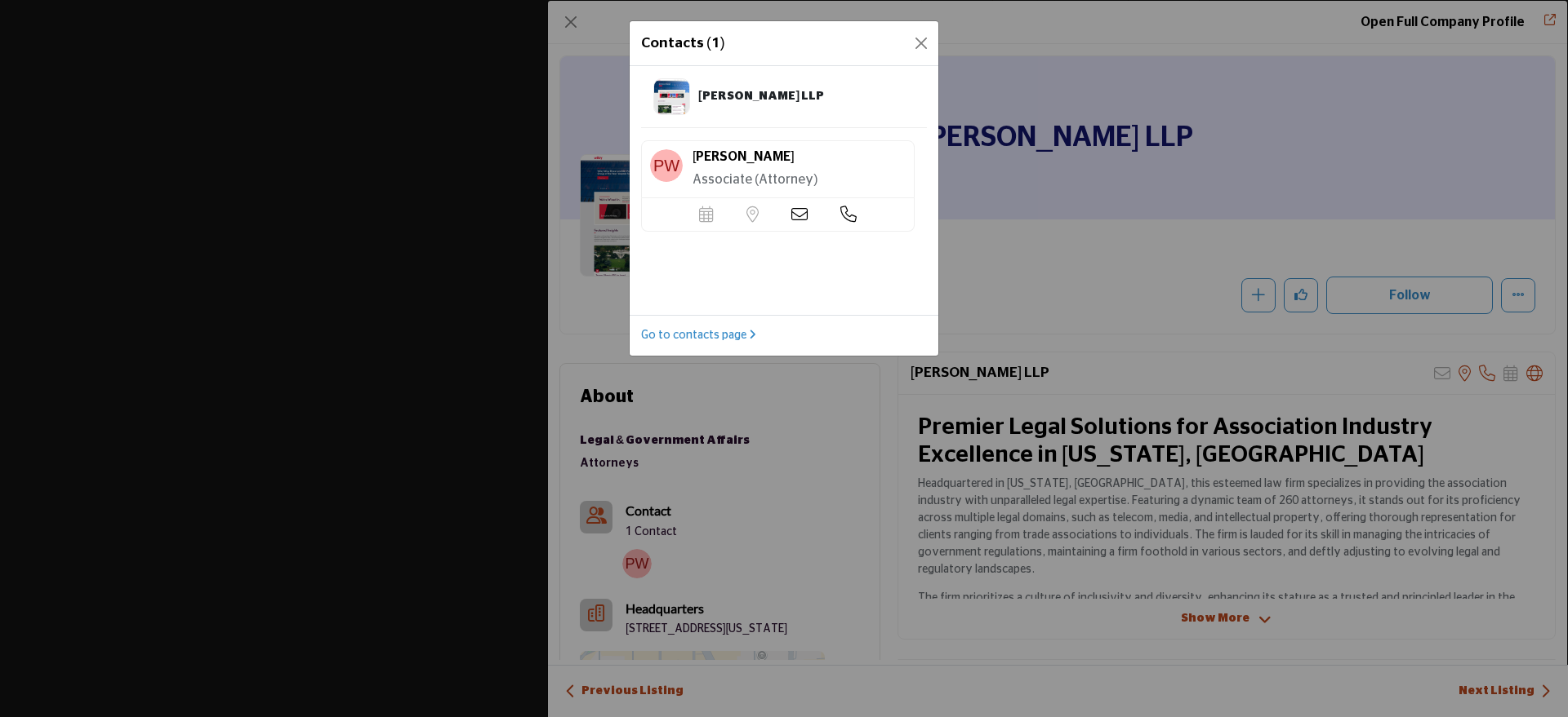
click at [802, 215] on icon at bounding box center [800, 215] width 16 height 16
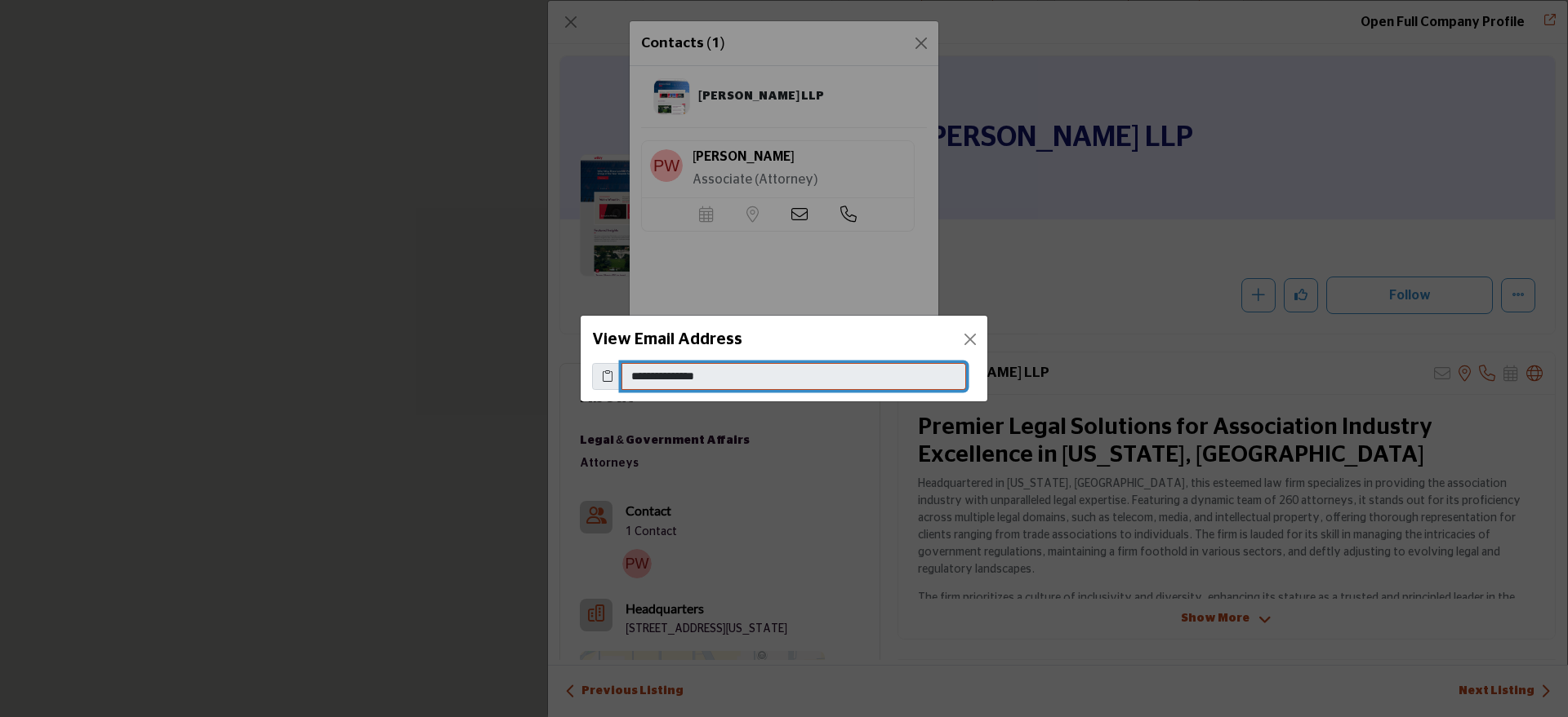
drag, startPoint x: 729, startPoint y: 375, endPoint x: 616, endPoint y: 369, distance: 113.2
click at [616, 369] on div "**********" at bounding box center [784, 376] width 384 height 28
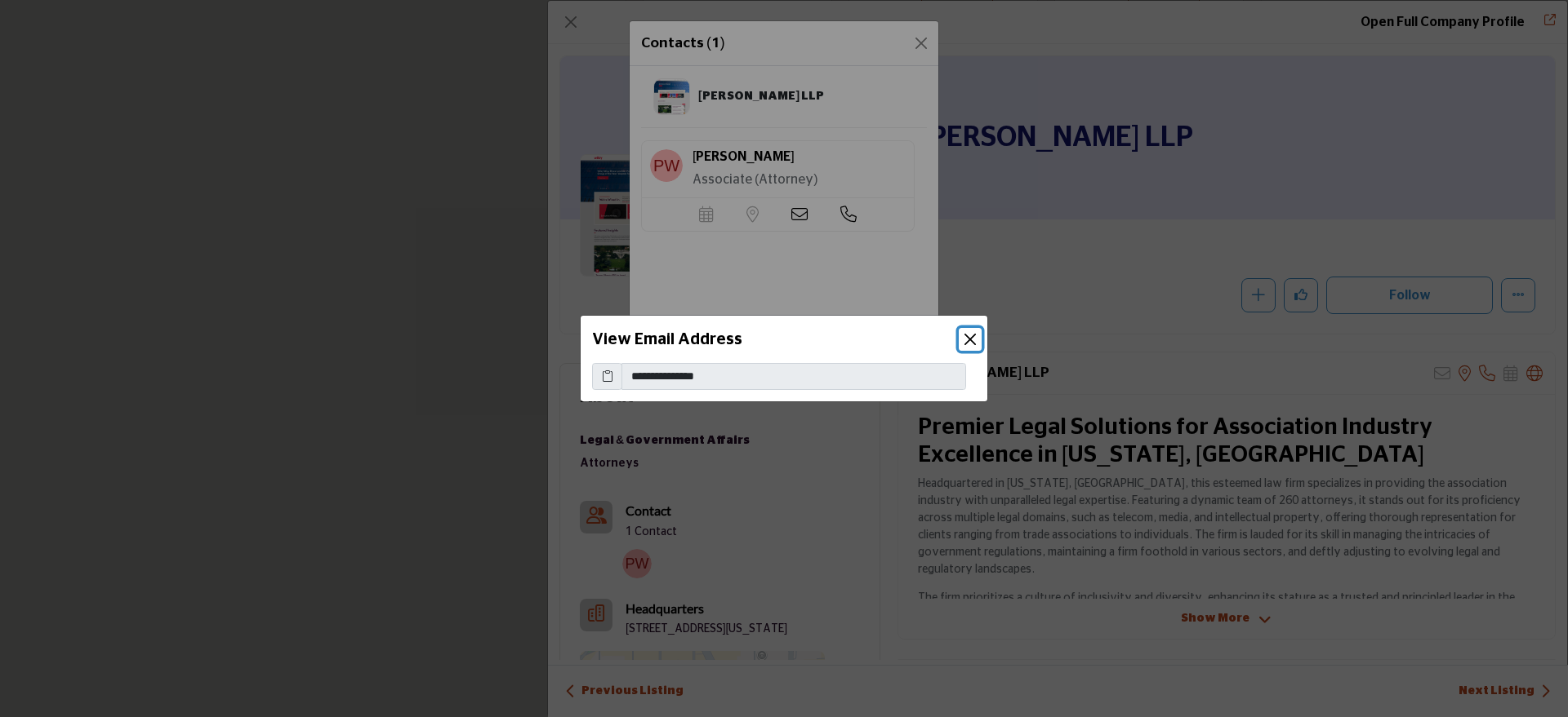
click at [970, 340] on button "Close" at bounding box center [970, 340] width 23 height 23
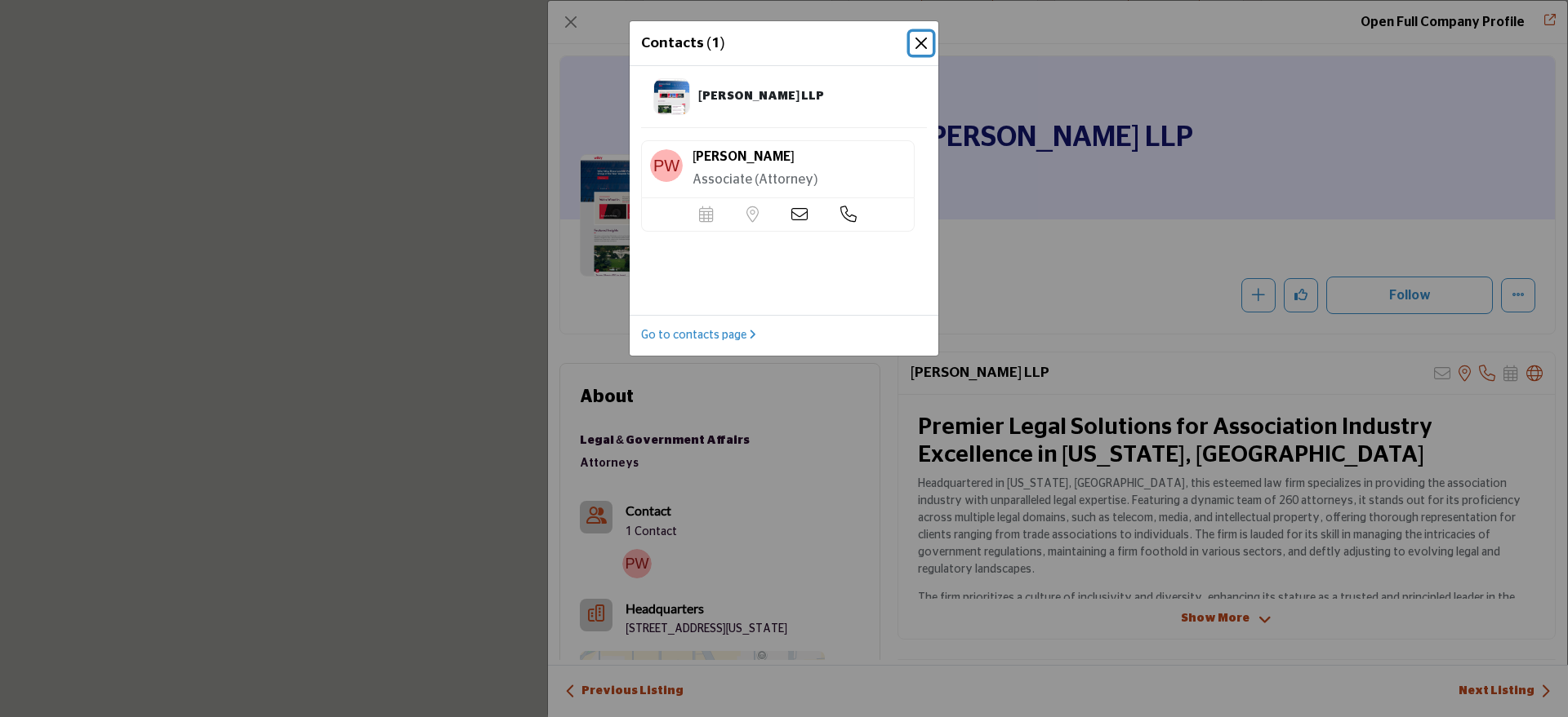
click at [921, 38] on button "Close" at bounding box center [921, 44] width 23 height 23
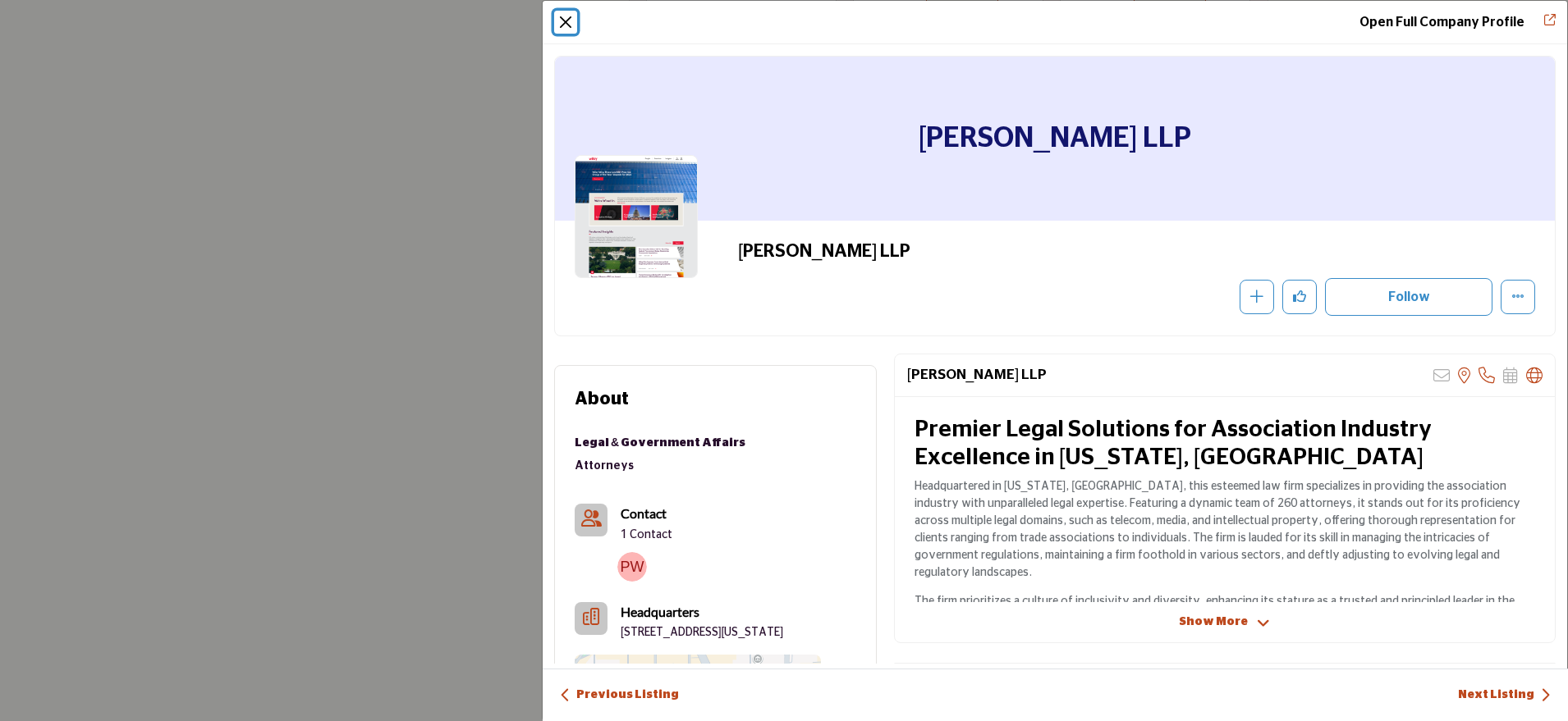
click at [564, 14] on button "Close" at bounding box center [566, 22] width 23 height 23
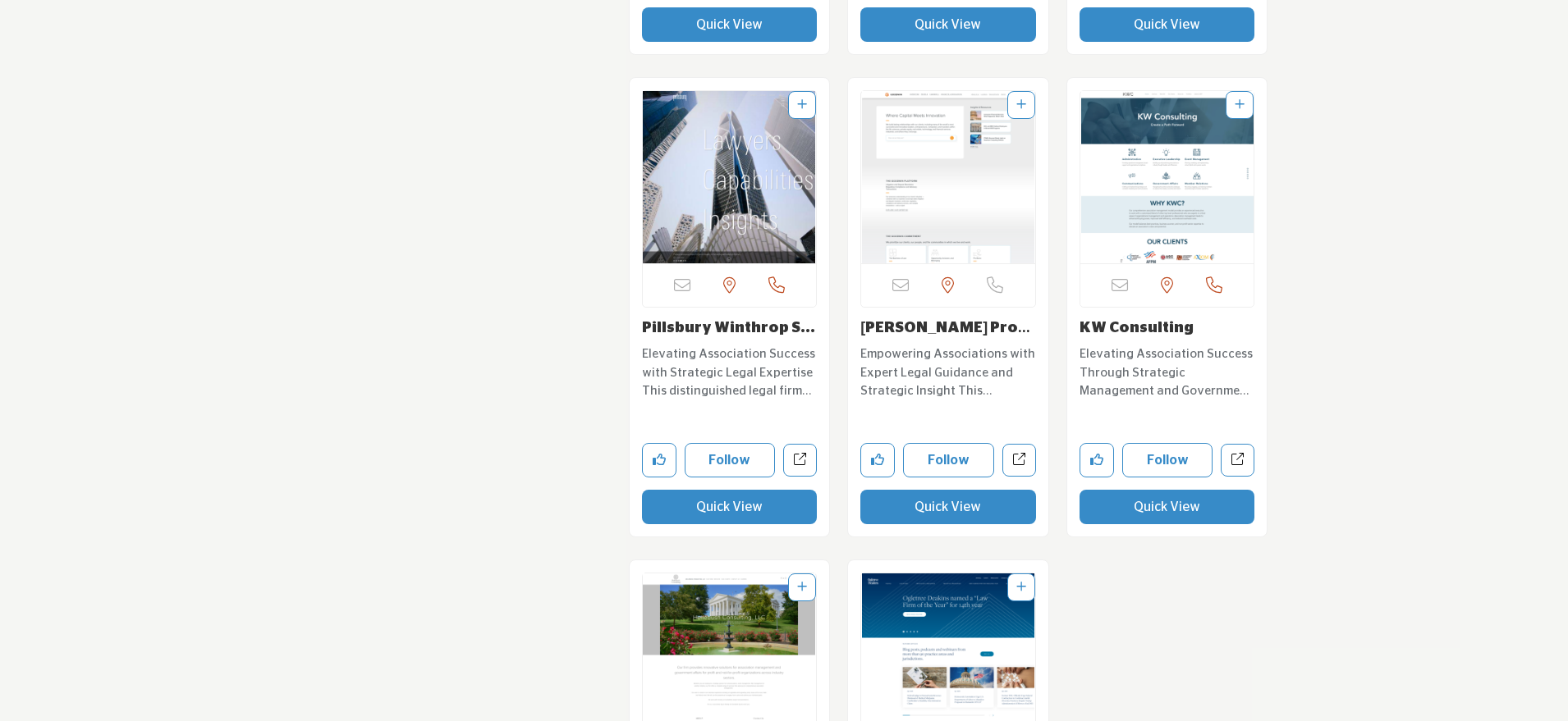
scroll to position [20408, 0]
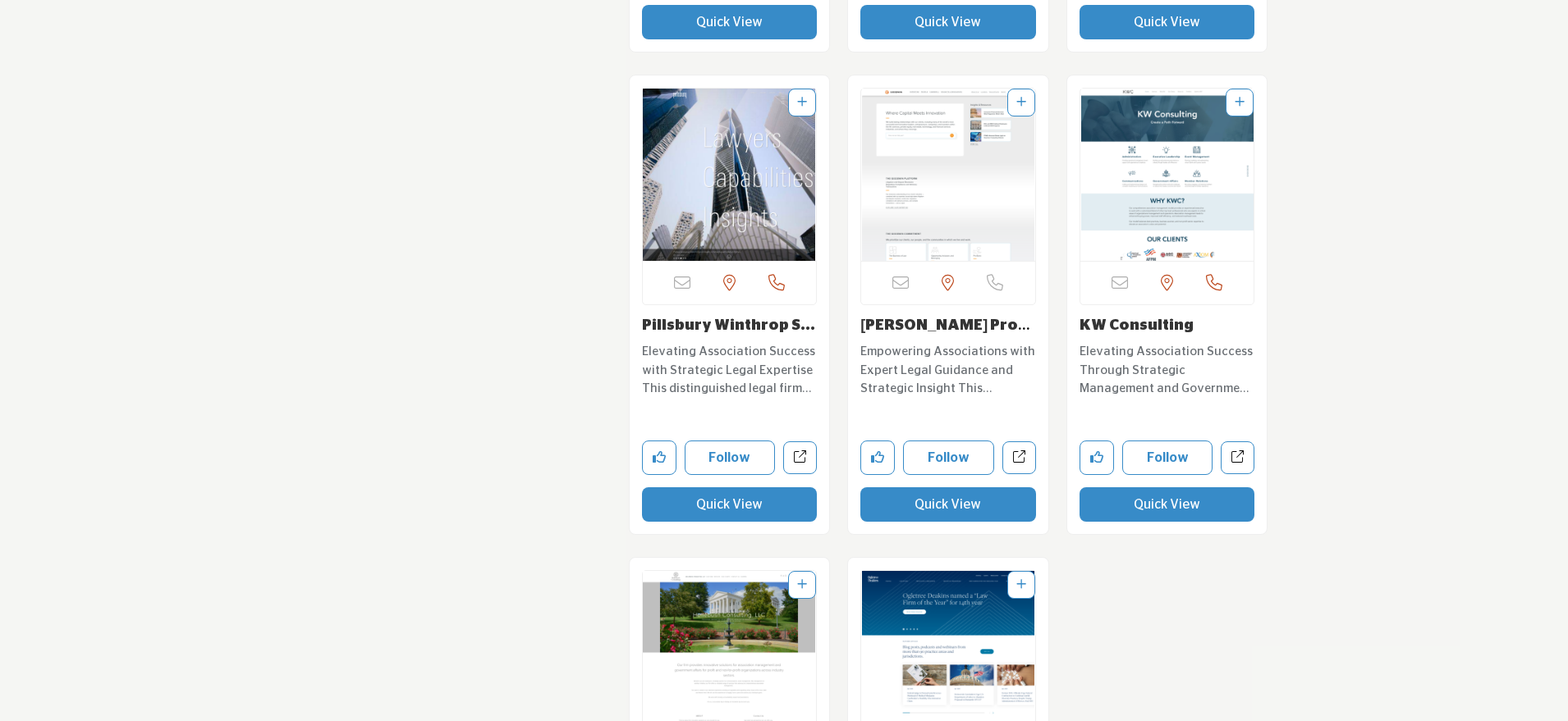
click at [927, 487] on button "Quick View" at bounding box center [948, 504] width 175 height 34
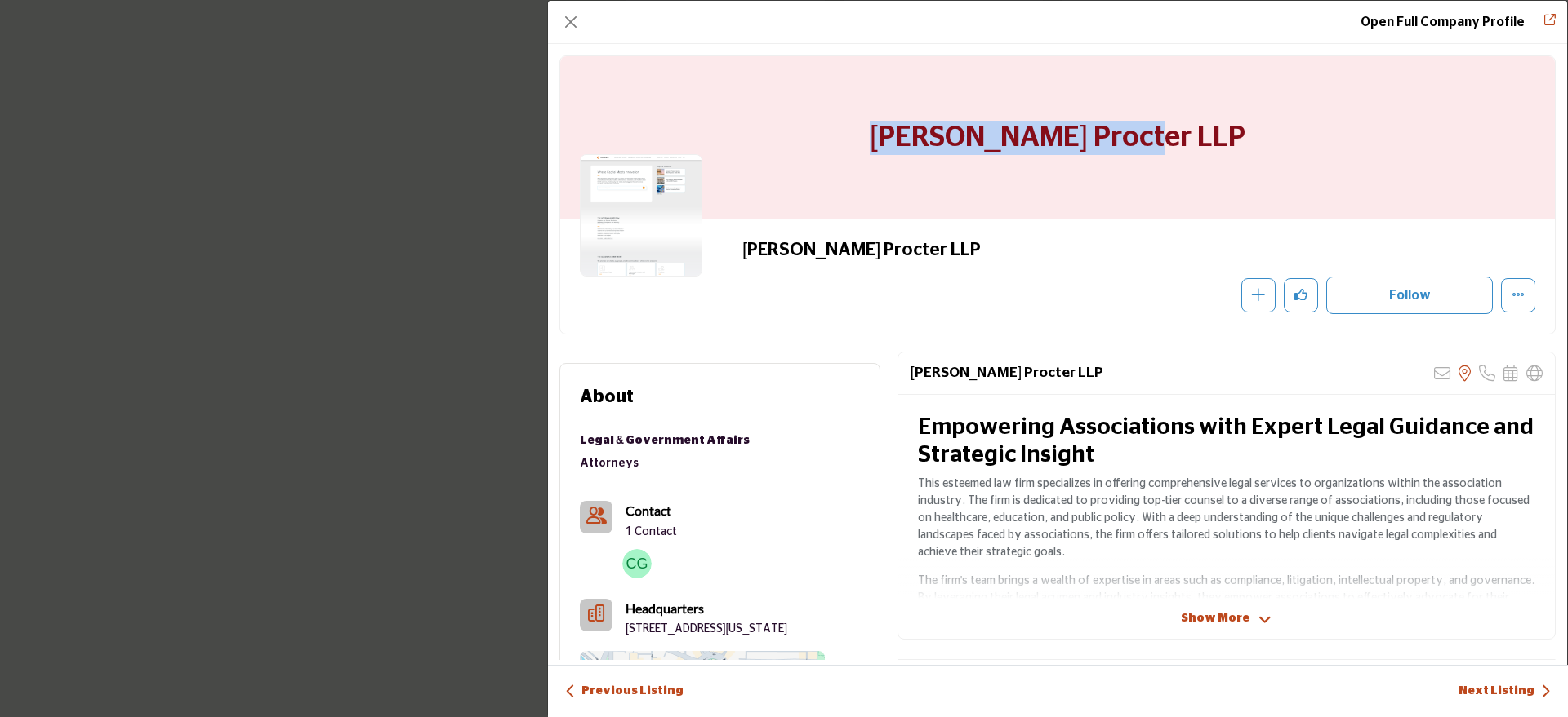
drag, startPoint x: 1216, startPoint y: 133, endPoint x: 877, endPoint y: 120, distance: 339.2
click at [877, 120] on div "[PERSON_NAME] Procter LLP" at bounding box center [1057, 138] width 995 height 164
copy h1 "[PERSON_NAME] Procter LLP"
click at [565, 21] on button "Close" at bounding box center [571, 22] width 23 height 23
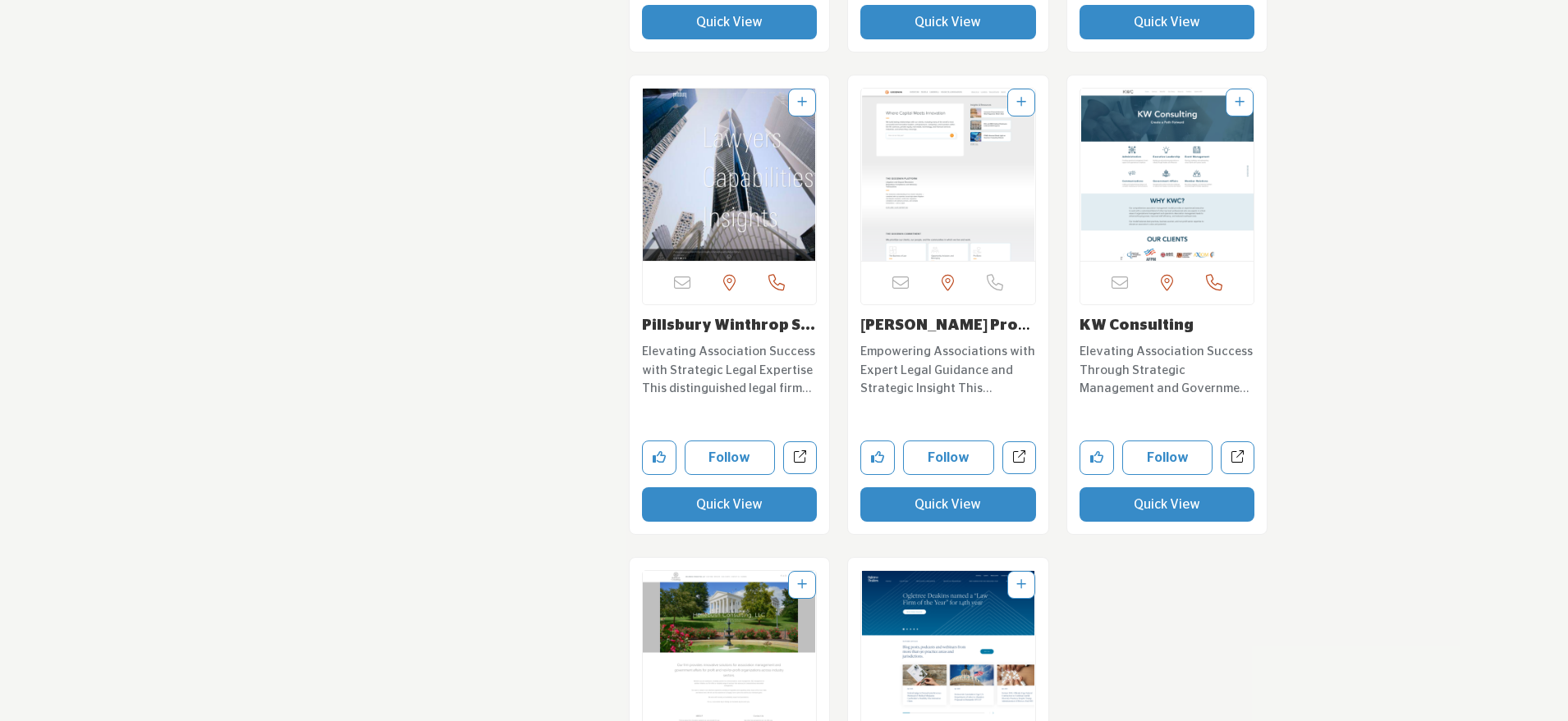
scroll to position [20430, 0]
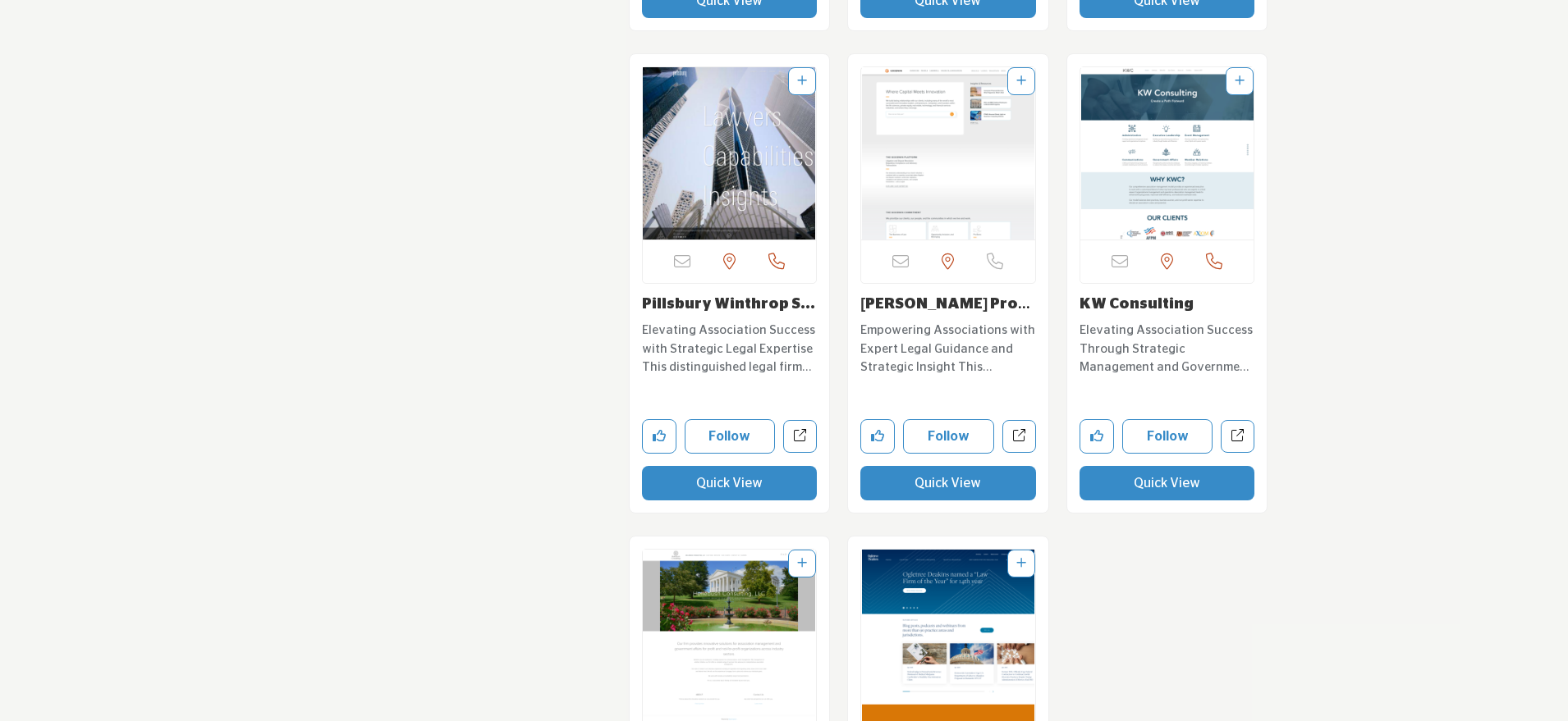
click at [1141, 466] on button "Quick View" at bounding box center [1166, 483] width 175 height 34
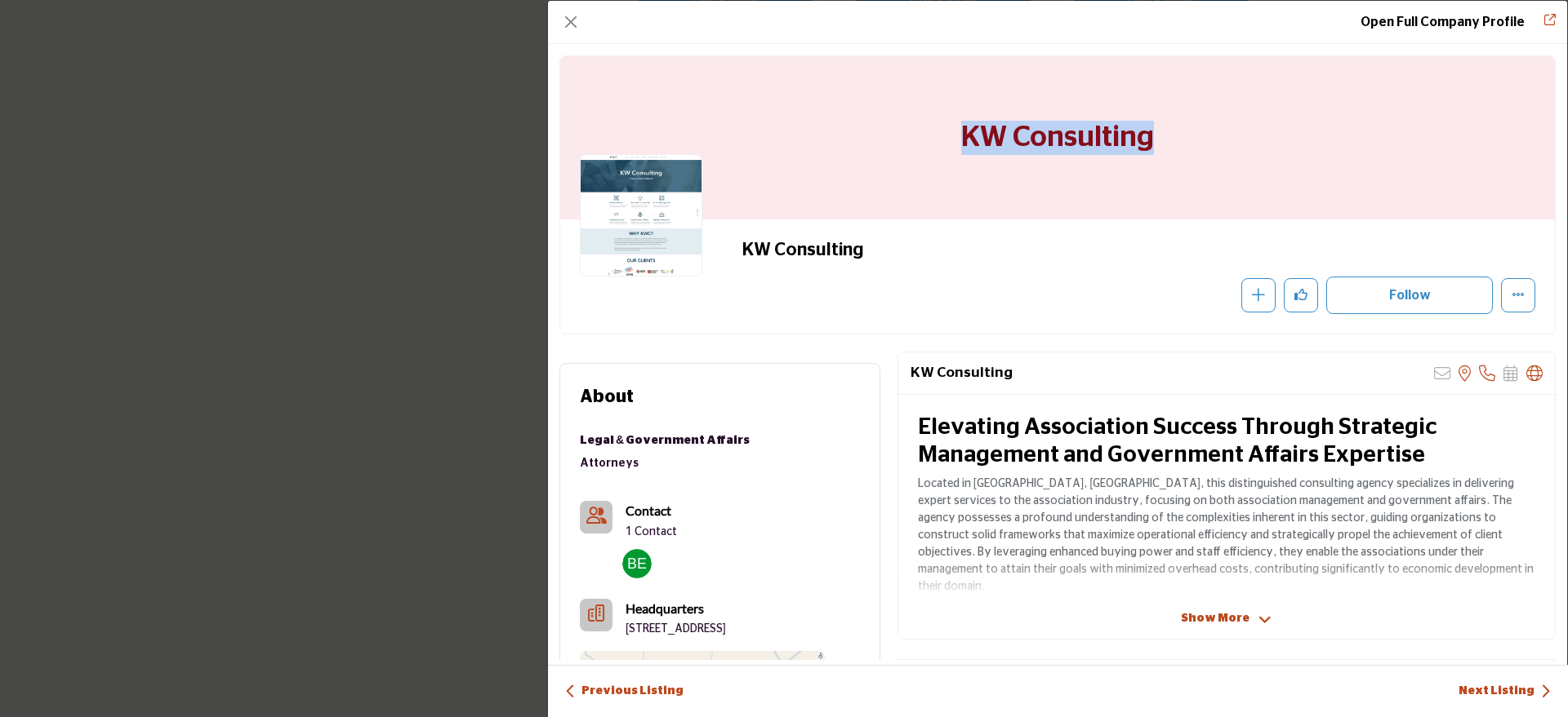
drag, startPoint x: 1161, startPoint y: 140, endPoint x: 924, endPoint y: 149, distance: 237.2
click at [924, 149] on div "KW Consulting" at bounding box center [1057, 138] width 995 height 164
copy h1 "KW Consulting"
click at [567, 22] on button "Close" at bounding box center [571, 22] width 23 height 23
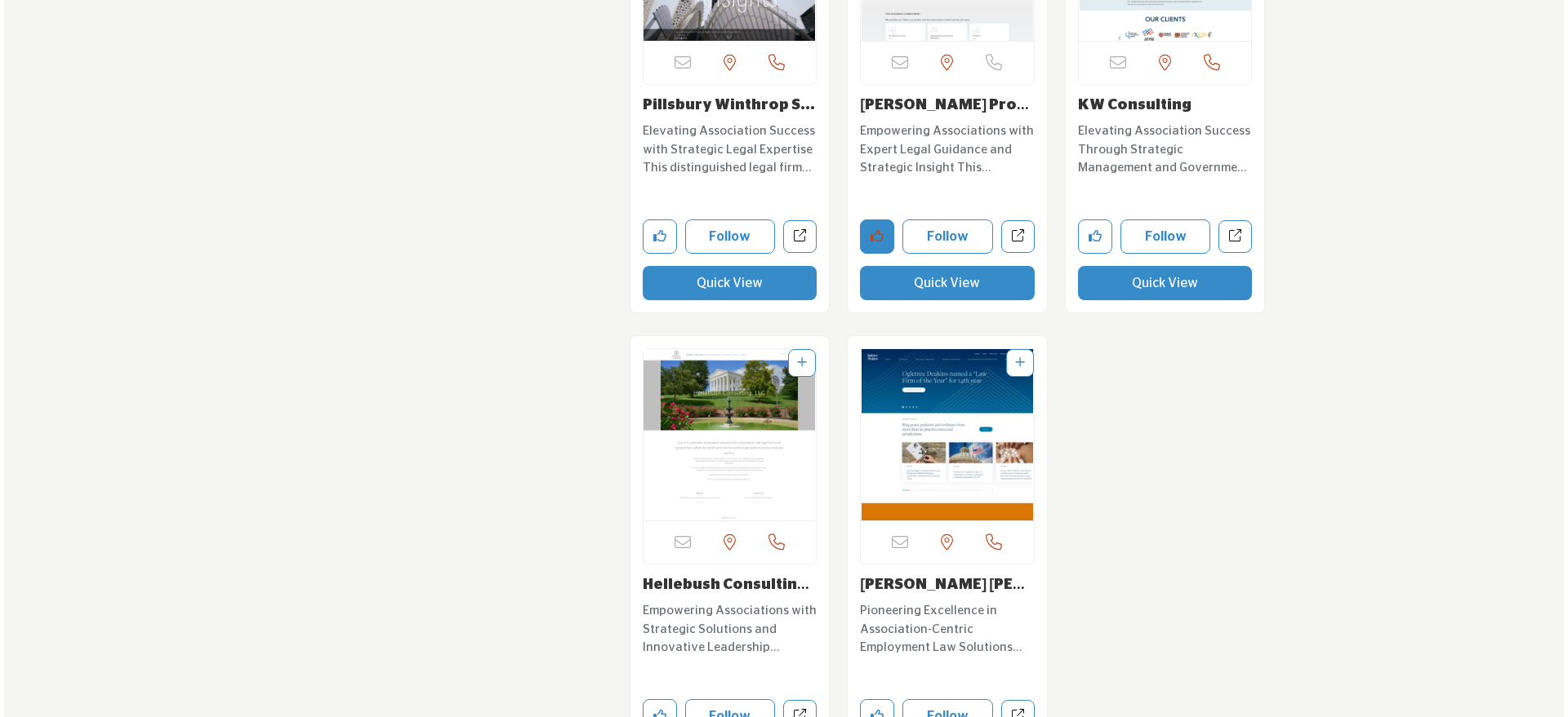
scroll to position [20557, 0]
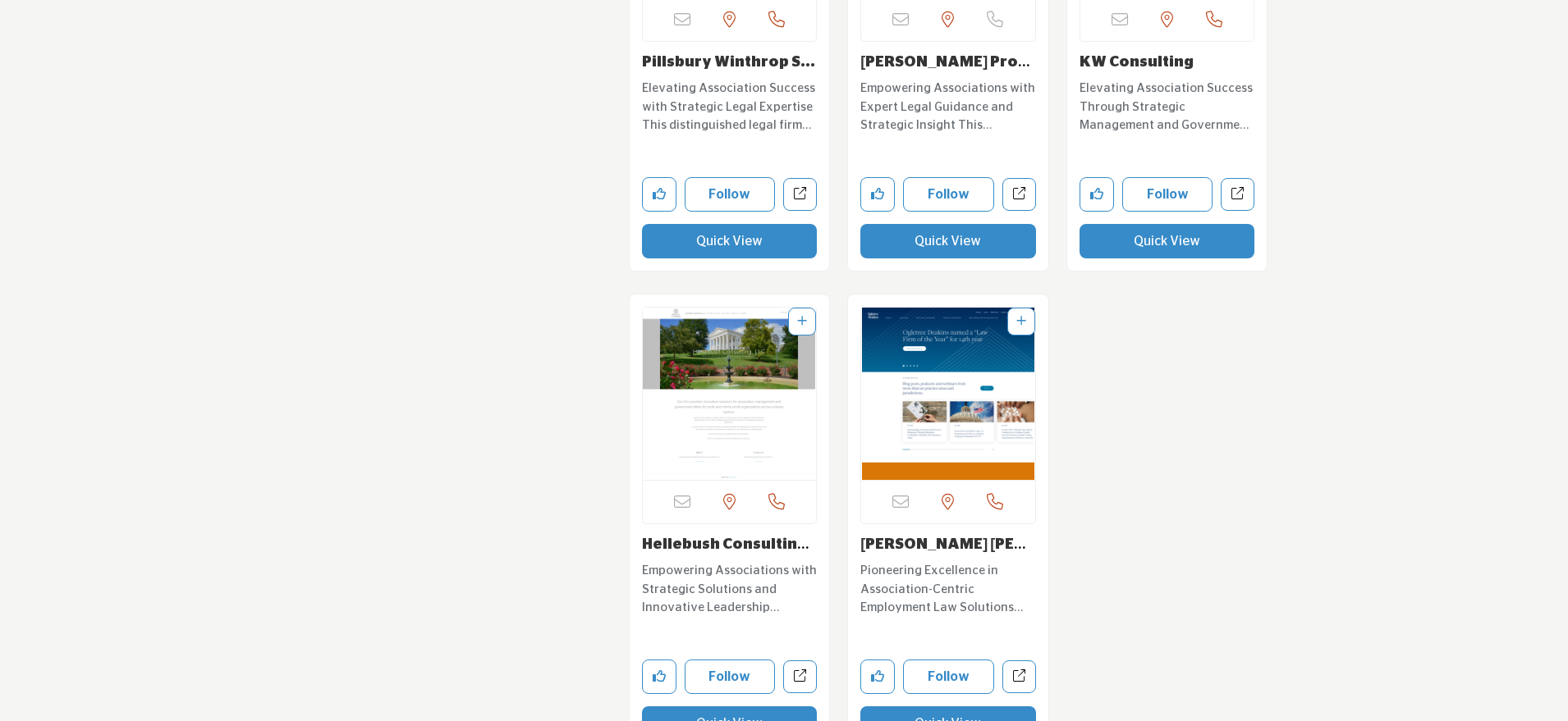
click at [757, 707] on button "Quick View" at bounding box center [729, 724] width 175 height 34
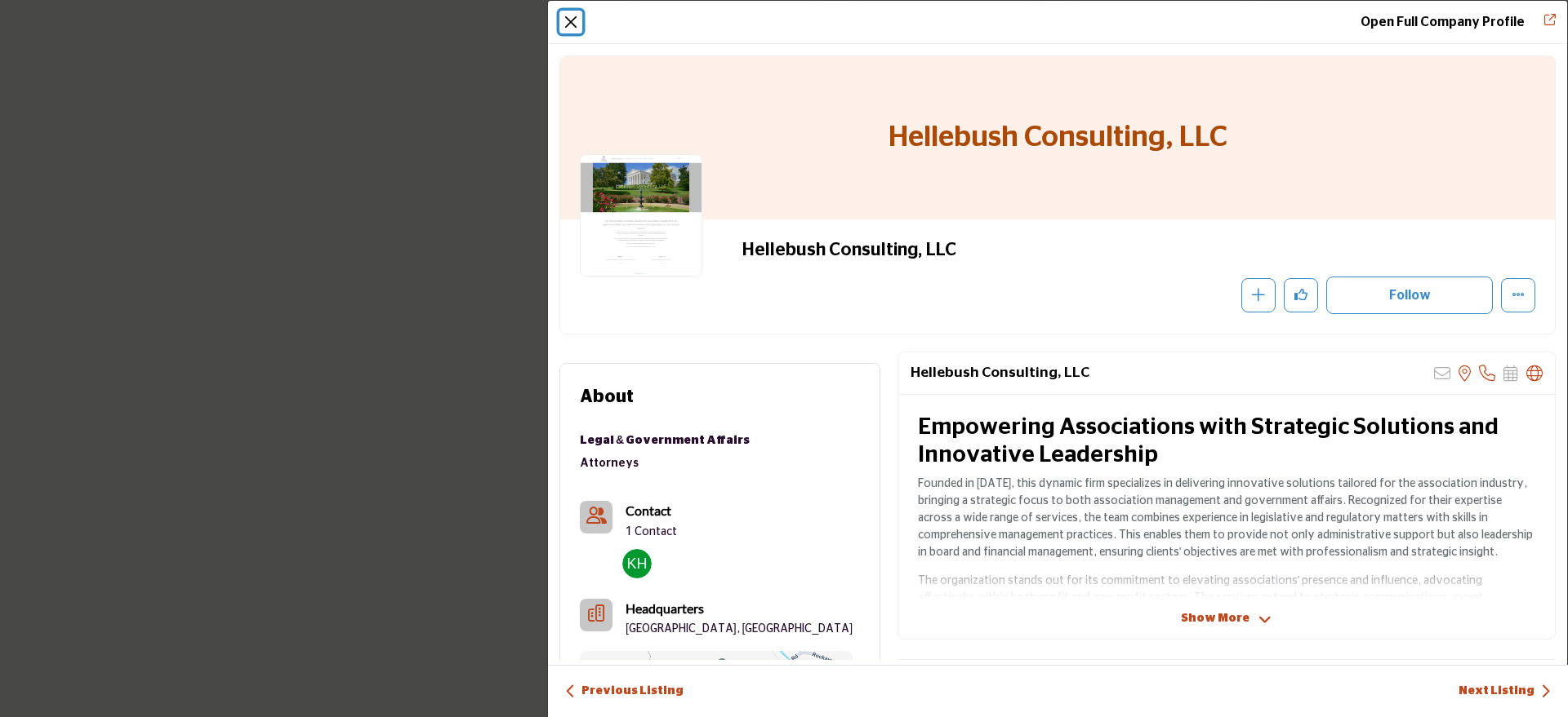
click at [568, 20] on button "Close" at bounding box center [571, 22] width 23 height 23
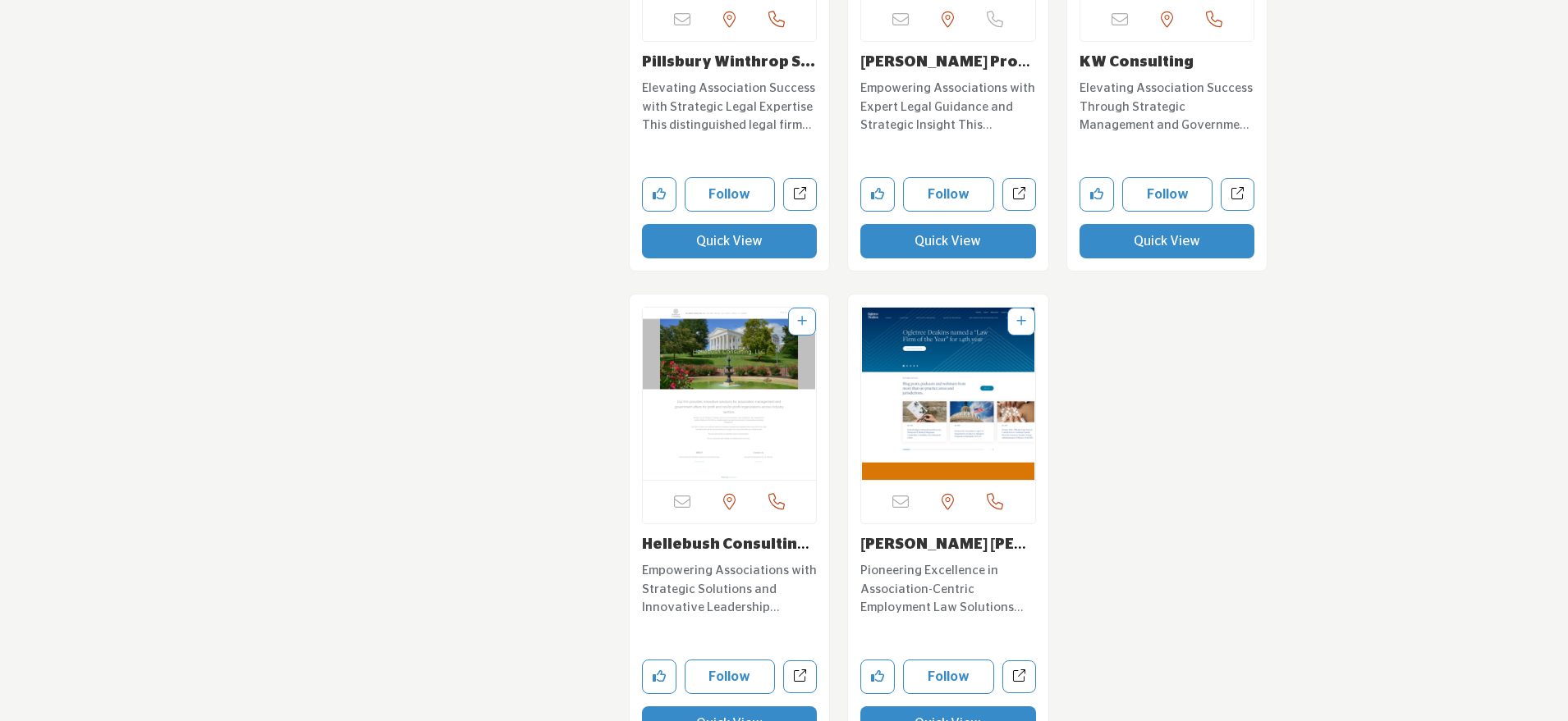
click at [943, 707] on button "Quick View" at bounding box center [948, 724] width 175 height 34
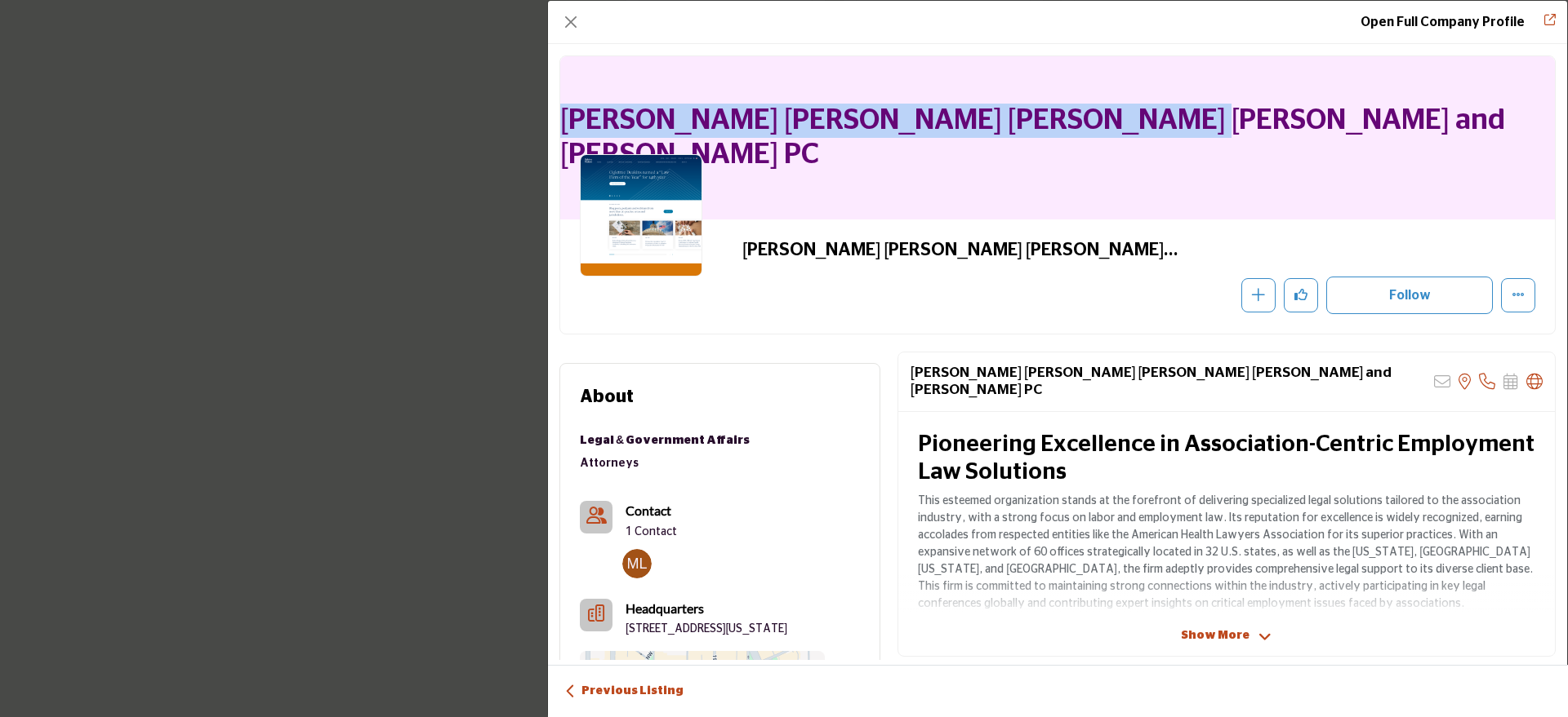
drag, startPoint x: 756, startPoint y: 131, endPoint x: 1375, endPoint y: 129, distance: 619.0
click at [1375, 129] on div "[PERSON_NAME] [PERSON_NAME] [PERSON_NAME] [PERSON_NAME] and [PERSON_NAME] PC" at bounding box center [1057, 138] width 995 height 164
copy h1 "[PERSON_NAME] [PERSON_NAME] [PERSON_NAME] [PERSON_NAME] and [PERSON_NAME] PC"
